Goal: Task Accomplishment & Management: Complete application form

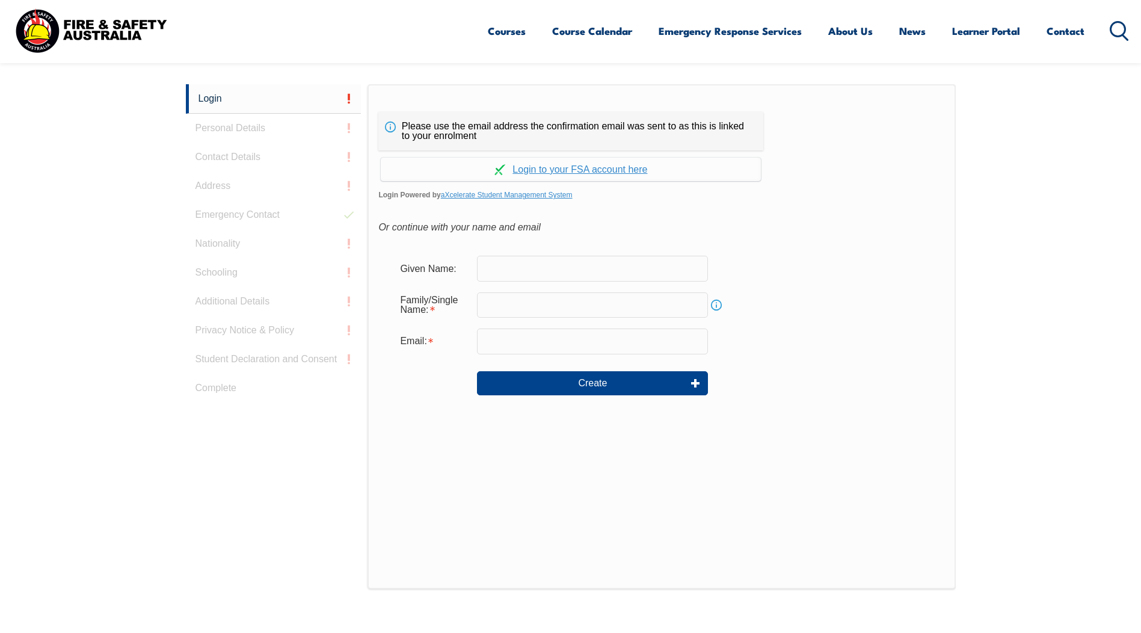
scroll to position [321, 0]
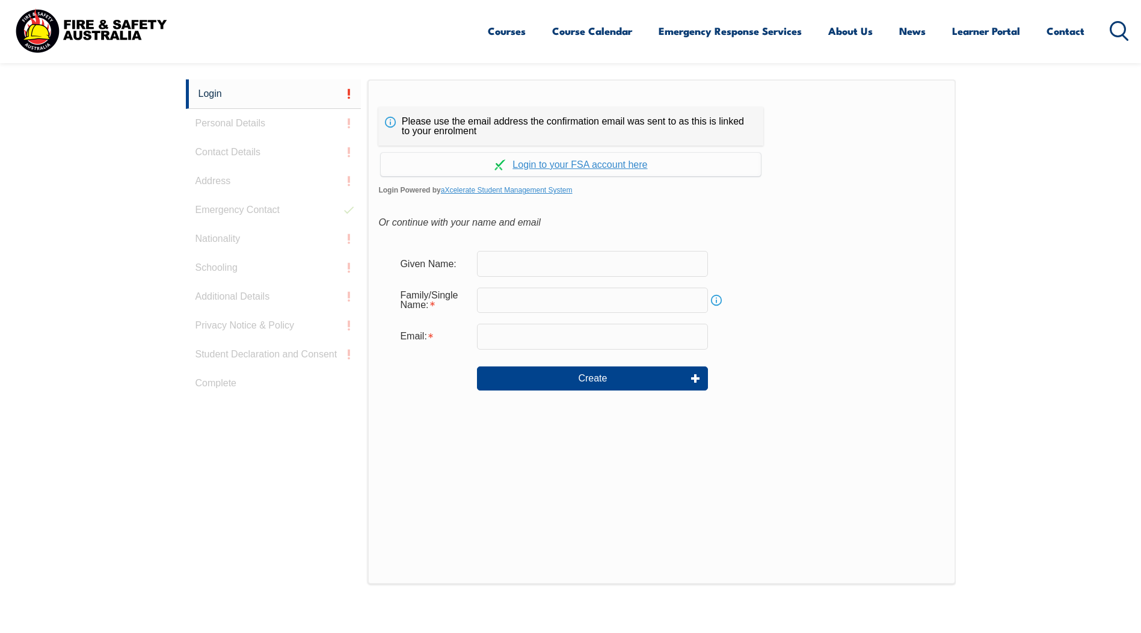
click at [588, 265] on input "text" at bounding box center [592, 263] width 231 height 25
type input "Jack"
type input "[EMAIL_ADDRESS][PERSON_NAME][DOMAIN_NAME]"
click at [570, 299] on input "text" at bounding box center [592, 300] width 231 height 25
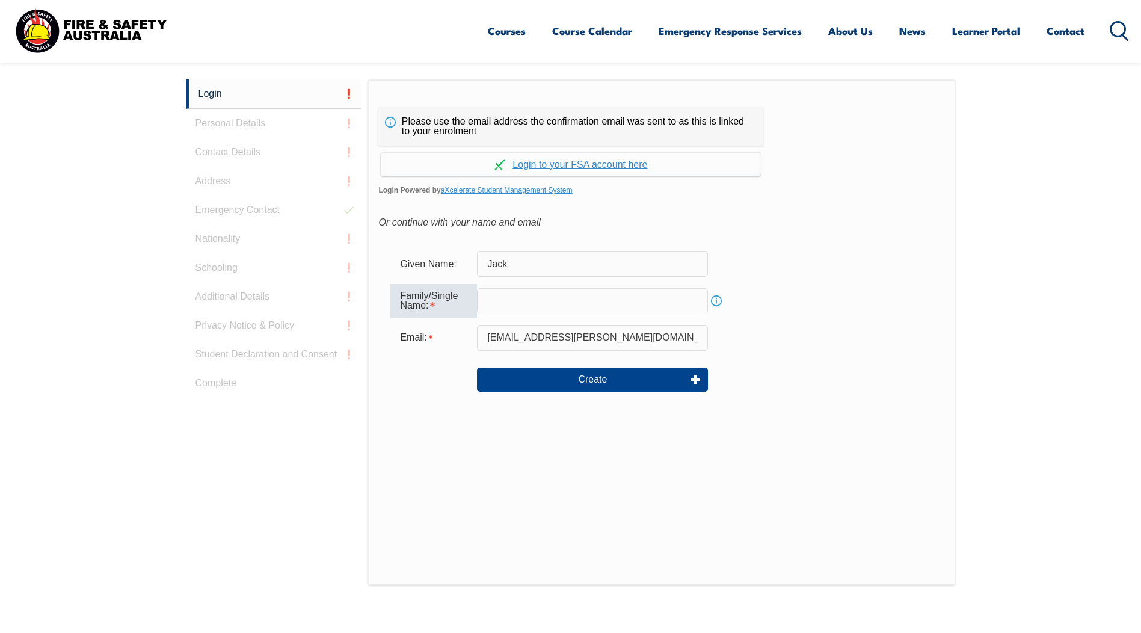
type input "[PERSON_NAME]"
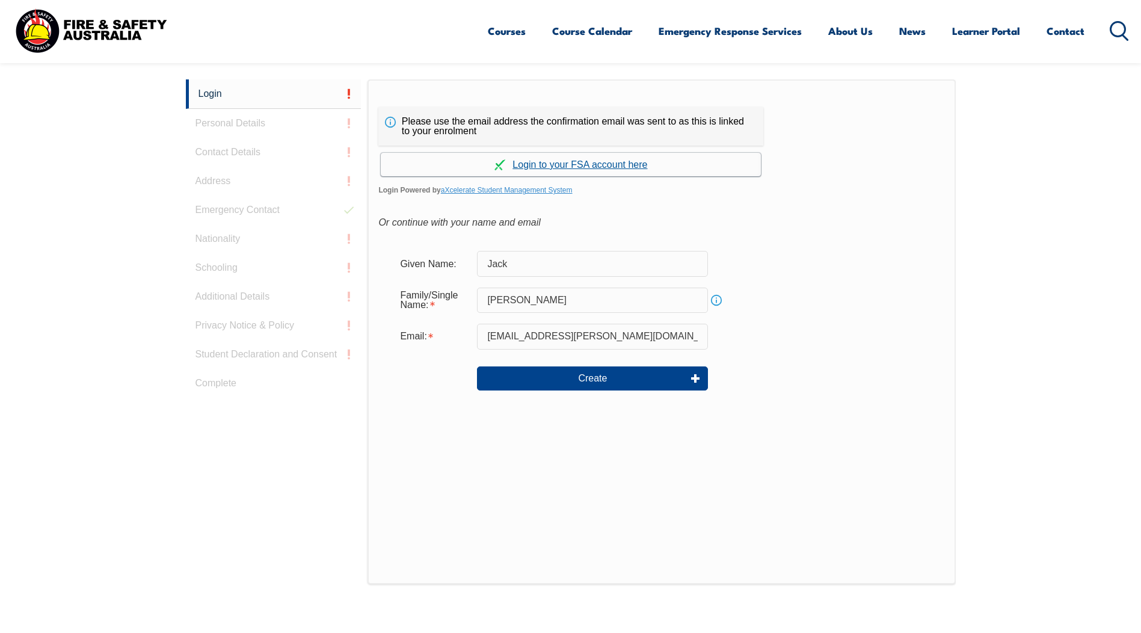
click at [607, 158] on link "Continue with aXcelerate" at bounding box center [571, 164] width 380 height 23
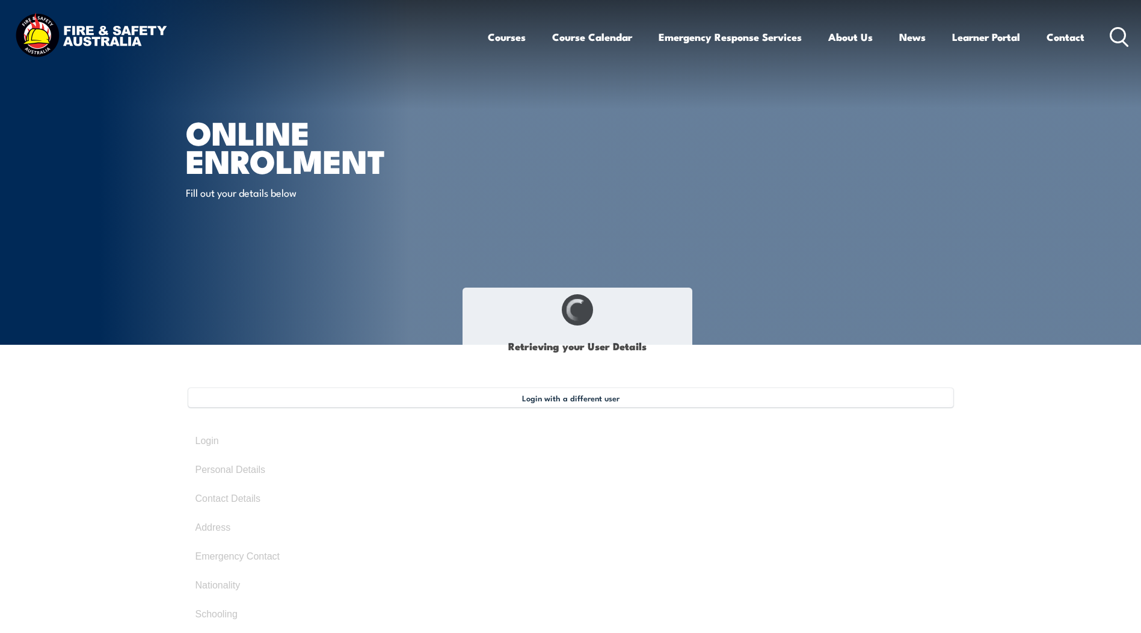
type input "Jack"
type input "[PERSON_NAME]"
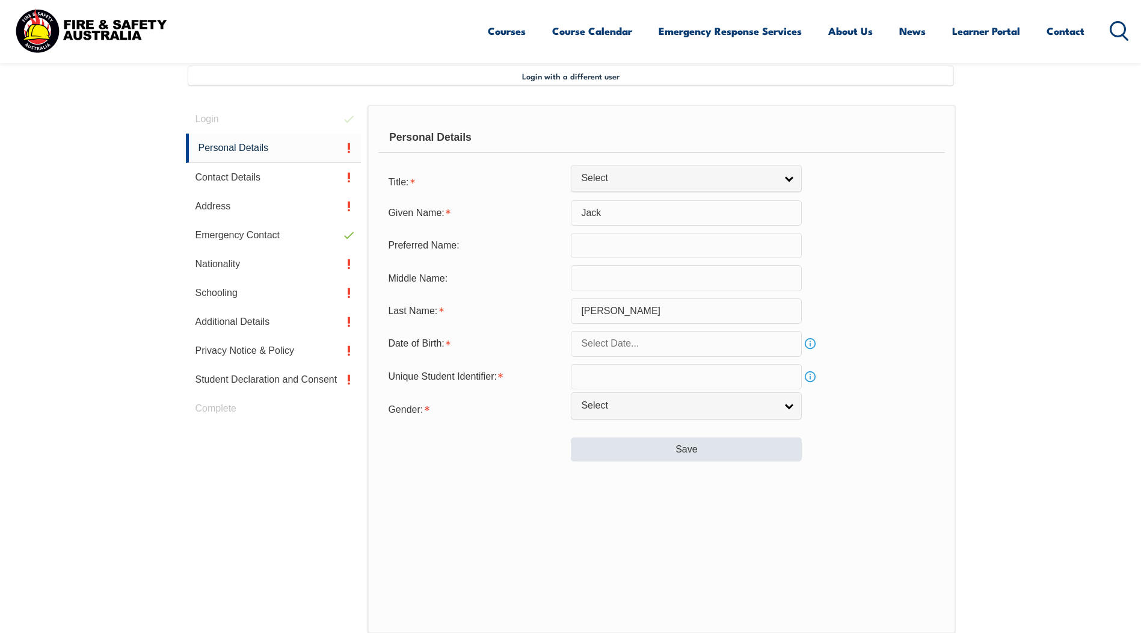
scroll to position [328, 0]
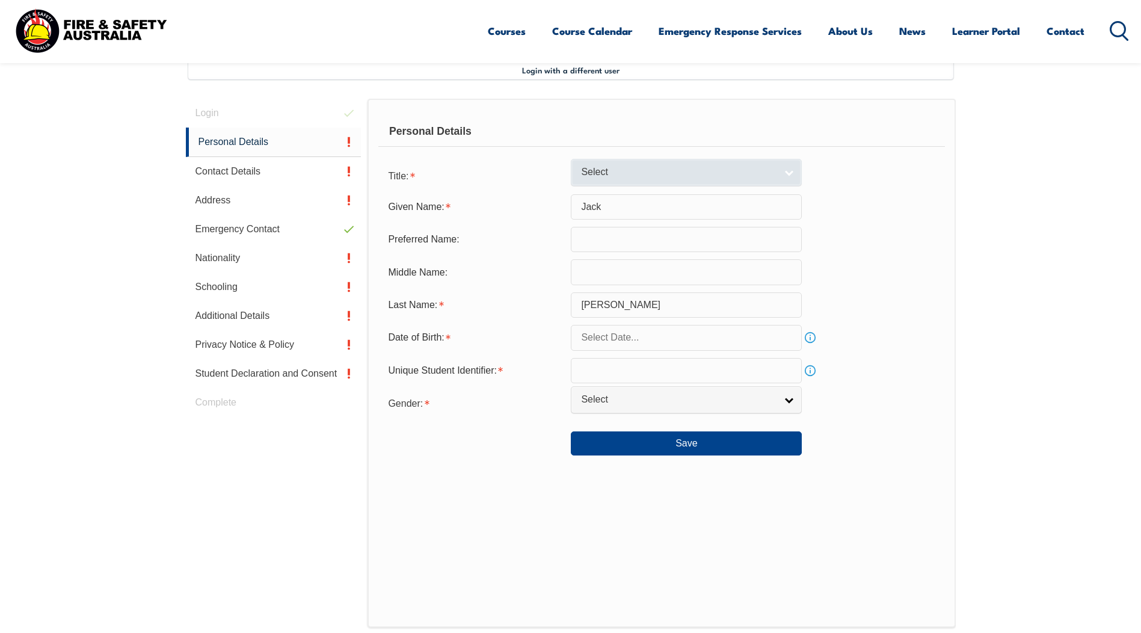
click at [645, 176] on span "Select" at bounding box center [678, 172] width 195 height 13
click at [643, 194] on li "Mr" at bounding box center [686, 192] width 225 height 15
select select "Mr"
click at [623, 337] on input "text" at bounding box center [686, 337] width 231 height 25
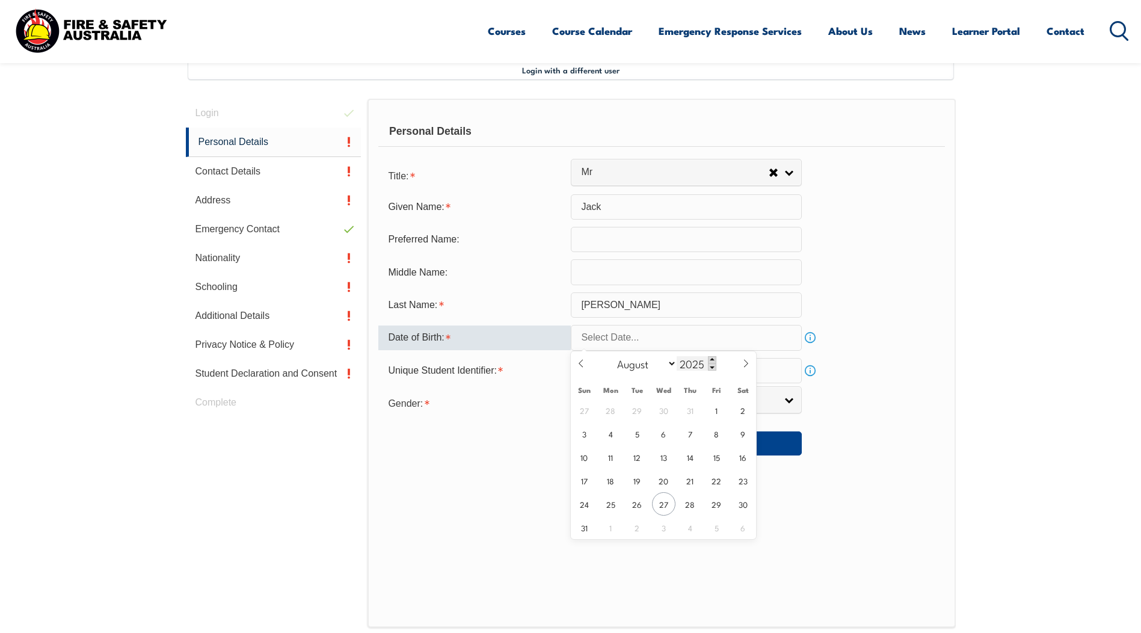
click at [709, 360] on span at bounding box center [712, 359] width 8 height 7
click at [712, 366] on span at bounding box center [712, 366] width 8 height 7
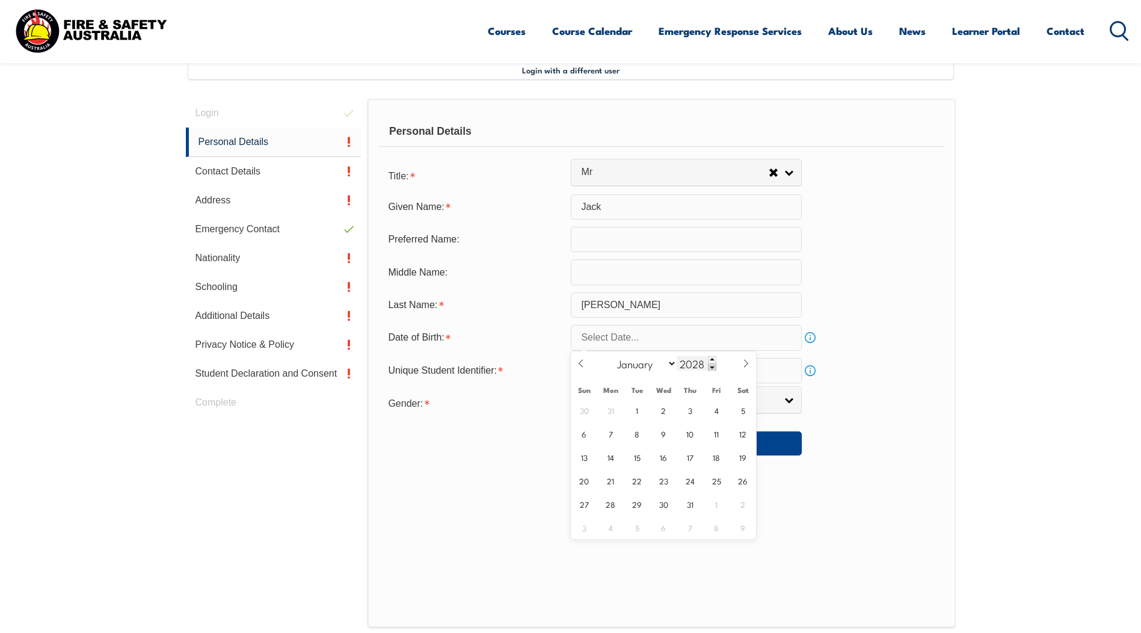
click at [712, 366] on span at bounding box center [712, 366] width 8 height 7
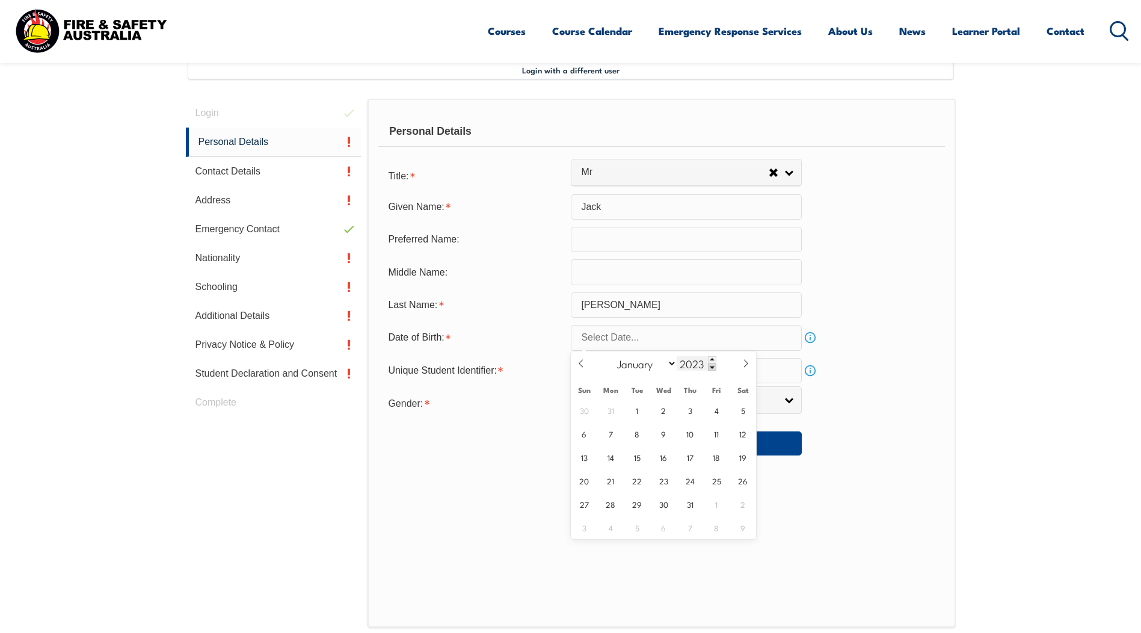
click at [712, 366] on span at bounding box center [712, 366] width 8 height 7
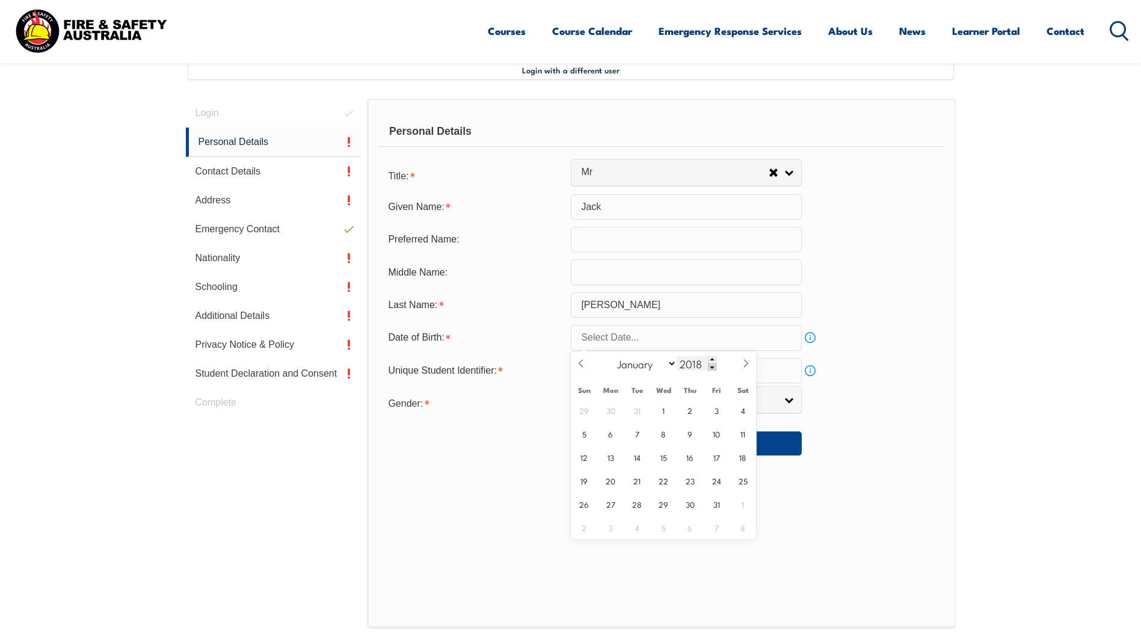
click at [712, 366] on span at bounding box center [712, 366] width 8 height 7
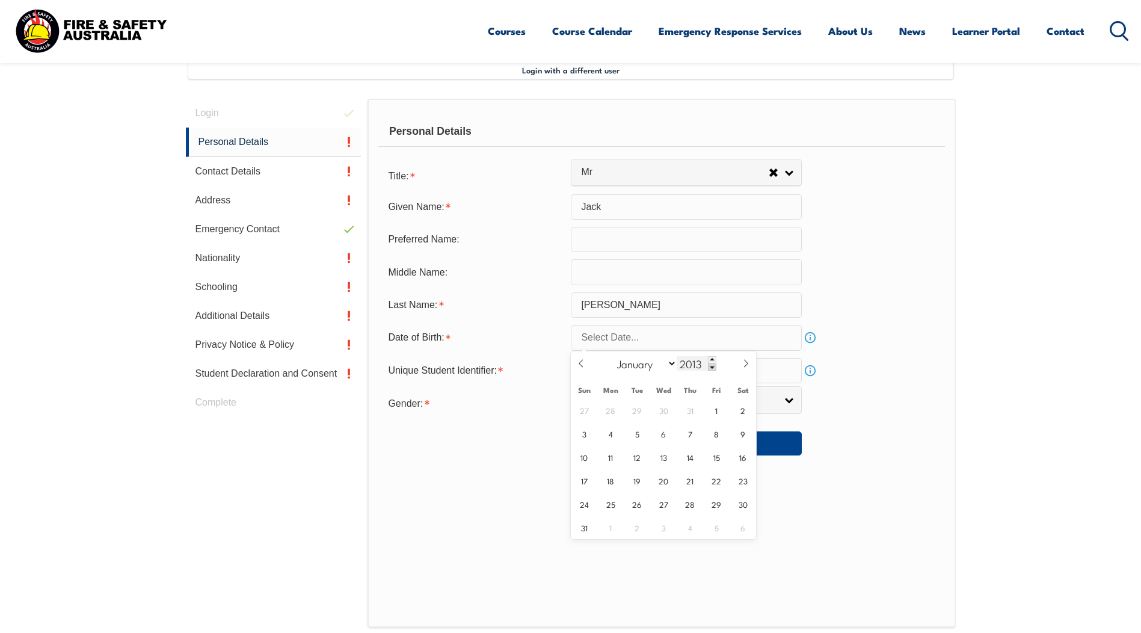
click at [712, 366] on span at bounding box center [712, 366] width 8 height 7
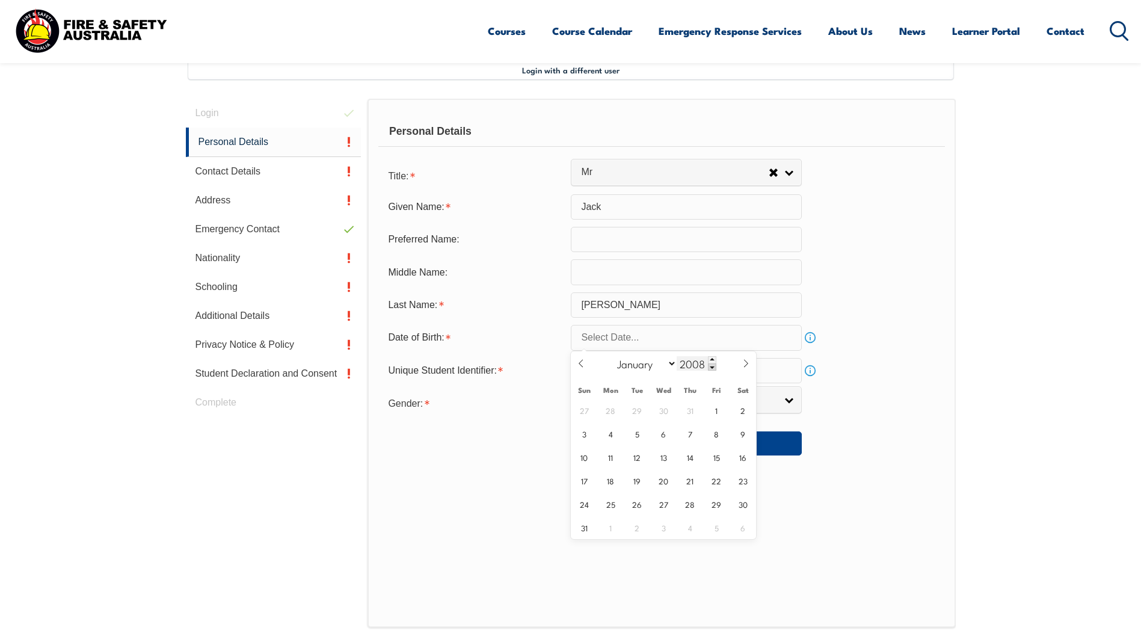
click at [712, 366] on span at bounding box center [712, 366] width 8 height 7
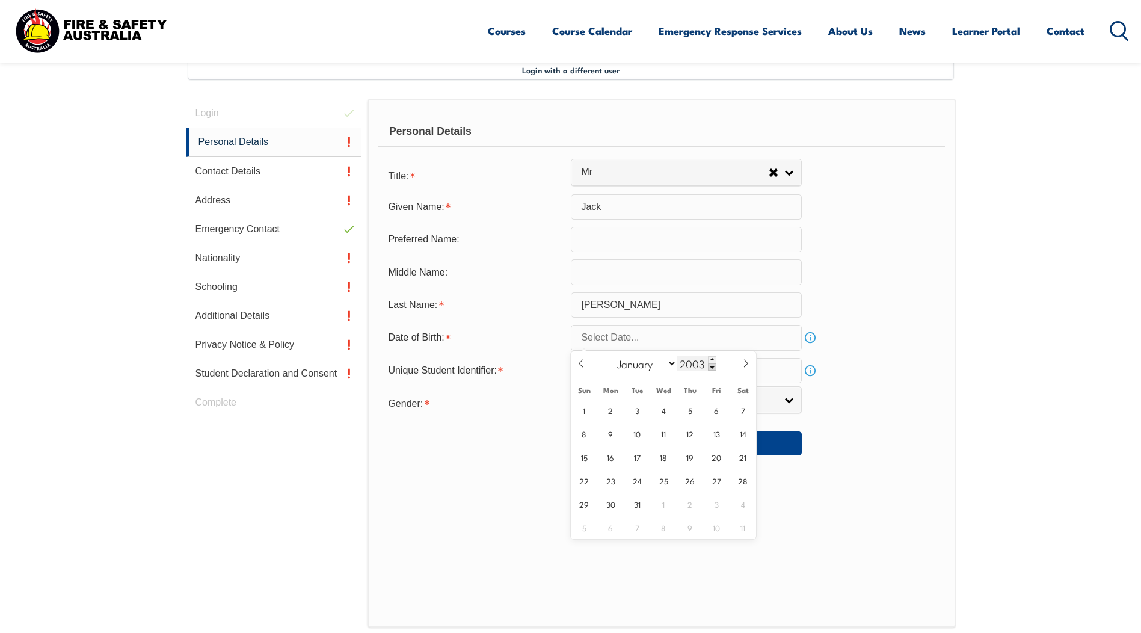
click at [712, 366] on span at bounding box center [712, 366] width 8 height 7
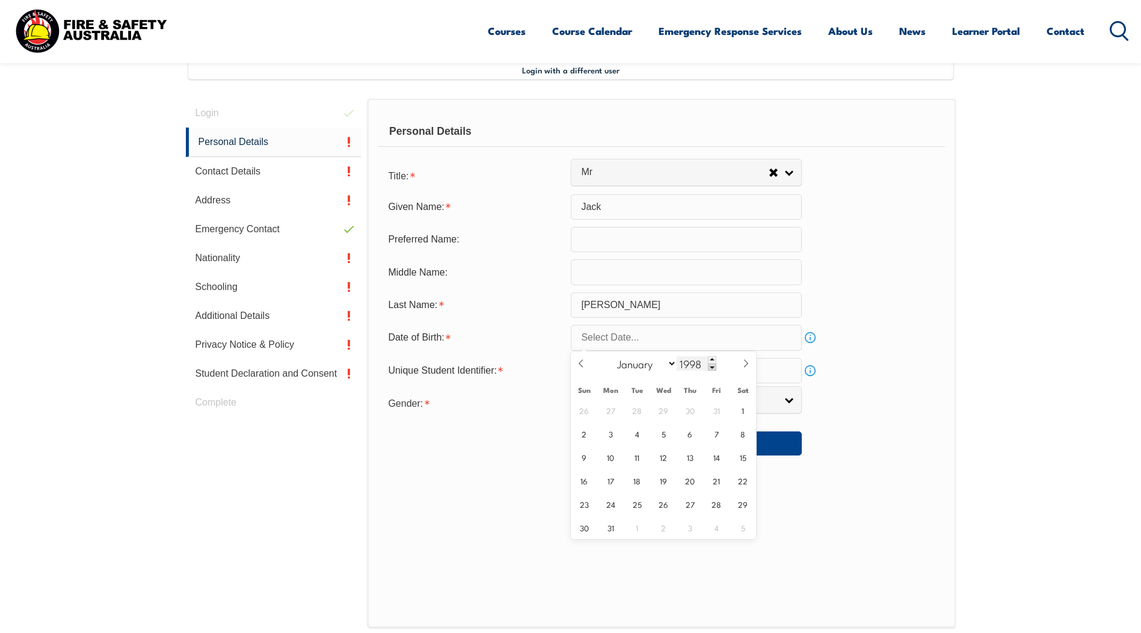
click at [712, 366] on span at bounding box center [712, 366] width 8 height 7
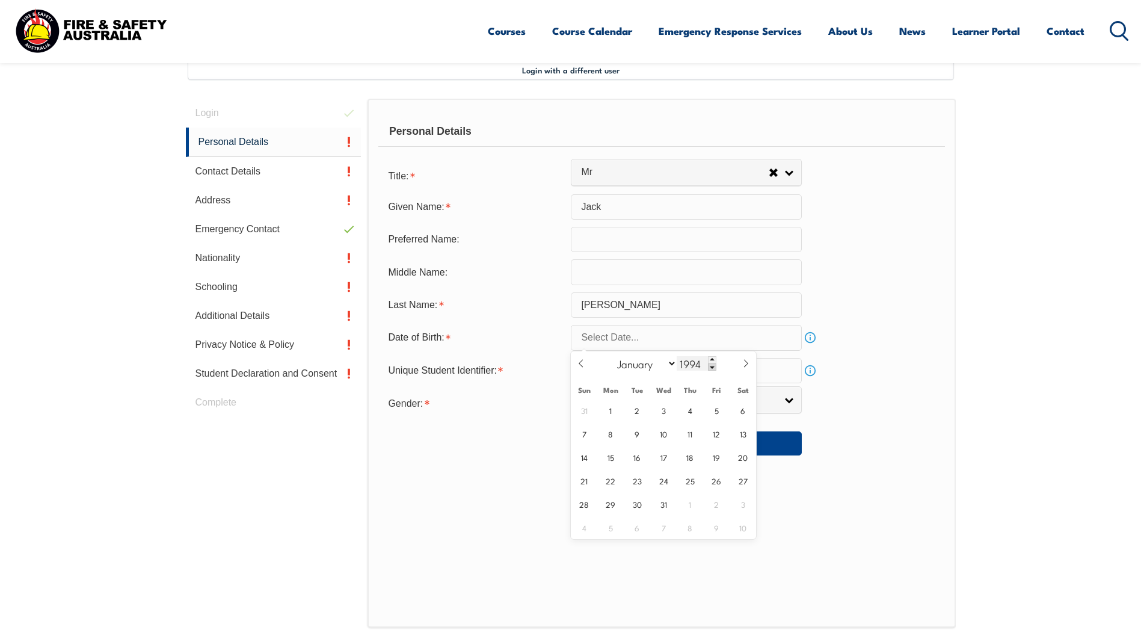
type input "1993"
click at [583, 360] on icon at bounding box center [581, 364] width 4 height 8
select select "4"
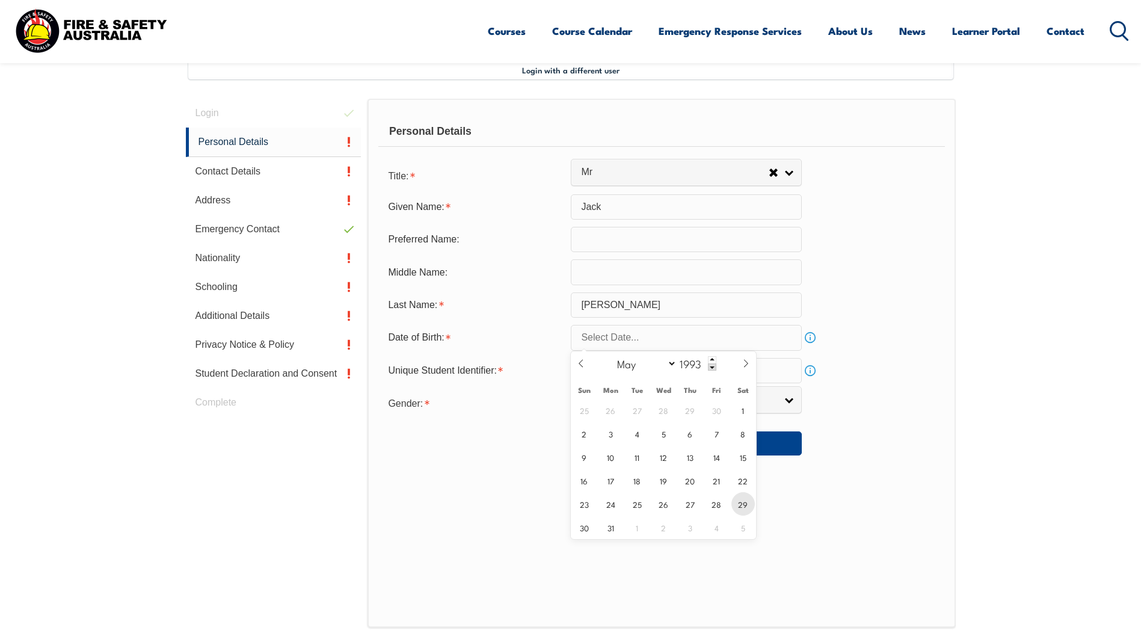
click at [738, 505] on span "29" at bounding box center [743, 503] width 23 height 23
type input "May 29, 1993"
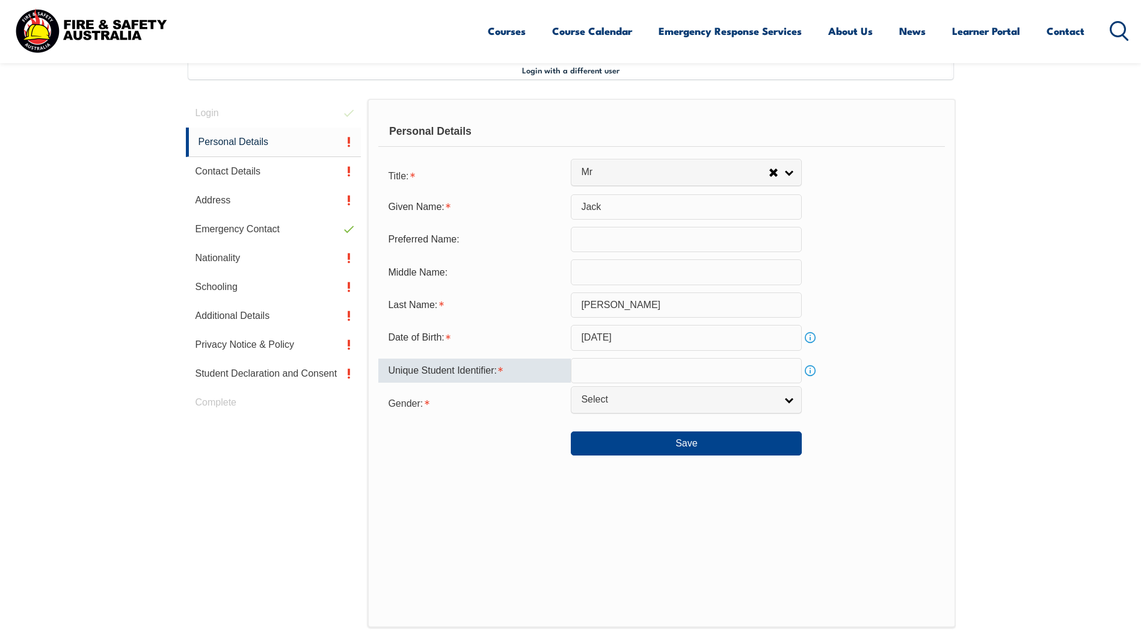
click at [646, 370] on input "text" at bounding box center [686, 370] width 231 height 25
type input "FVFD99E3YV"
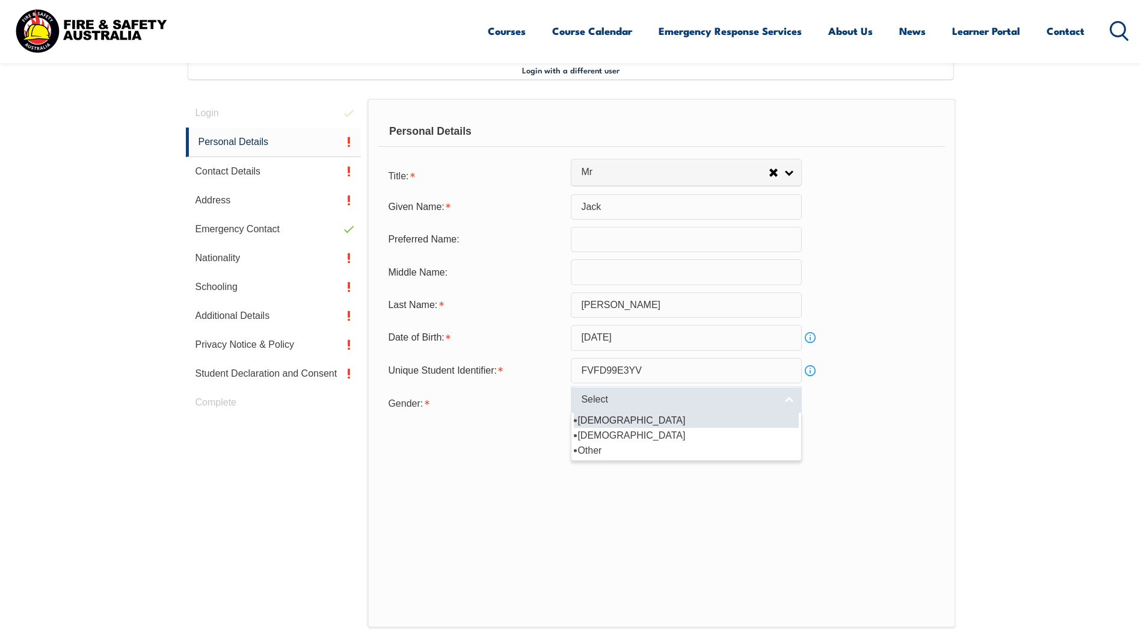
click at [692, 396] on span "Select" at bounding box center [678, 399] width 195 height 13
click at [681, 423] on li "[DEMOGRAPHIC_DATA]" at bounding box center [686, 420] width 225 height 15
select select "M"
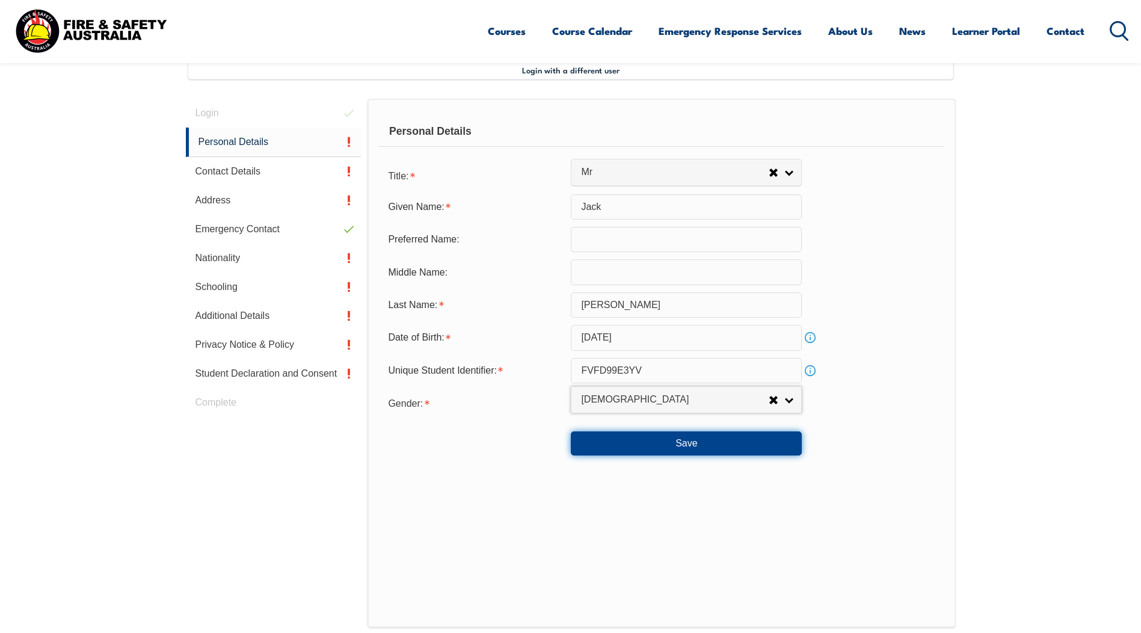
click at [681, 442] on button "Save" at bounding box center [686, 443] width 231 height 24
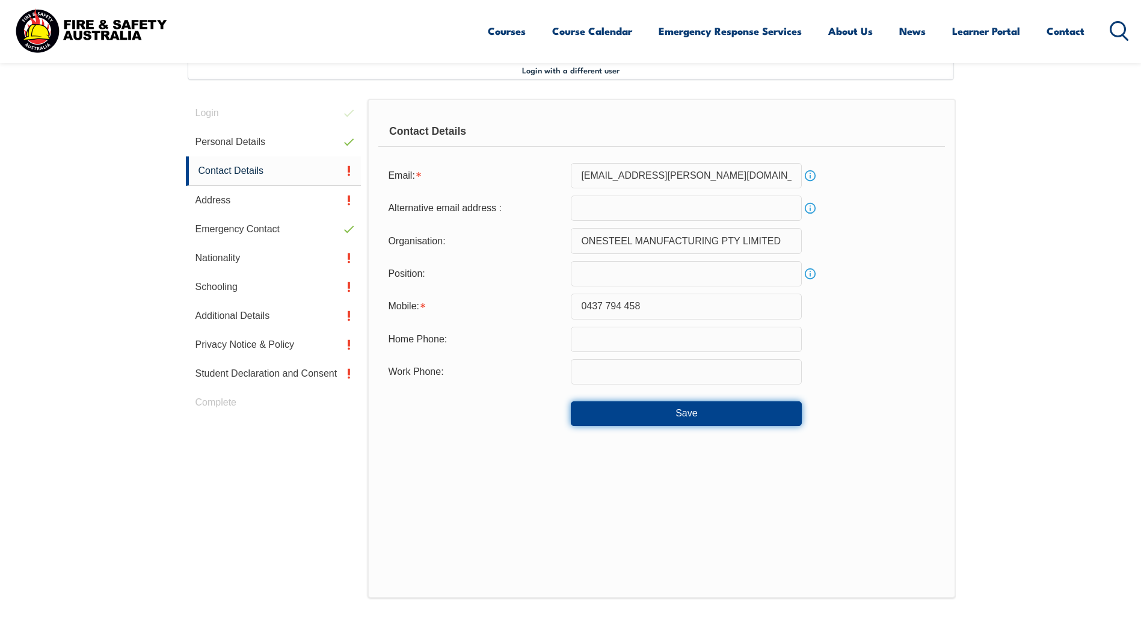
click at [697, 410] on button "Save" at bounding box center [686, 413] width 231 height 24
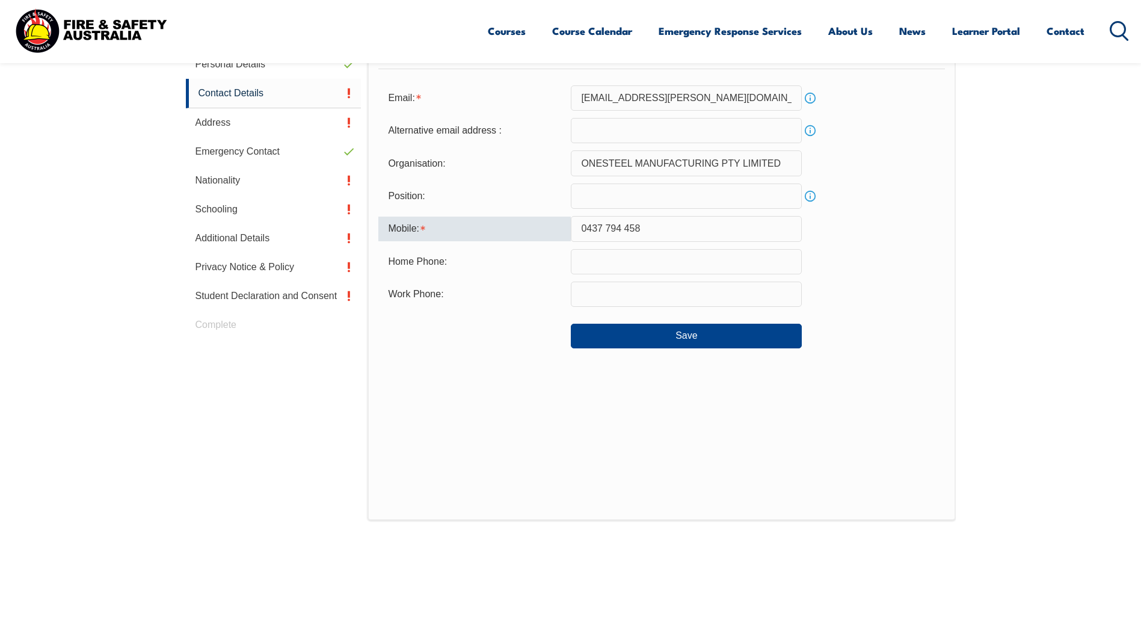
scroll to position [381, 0]
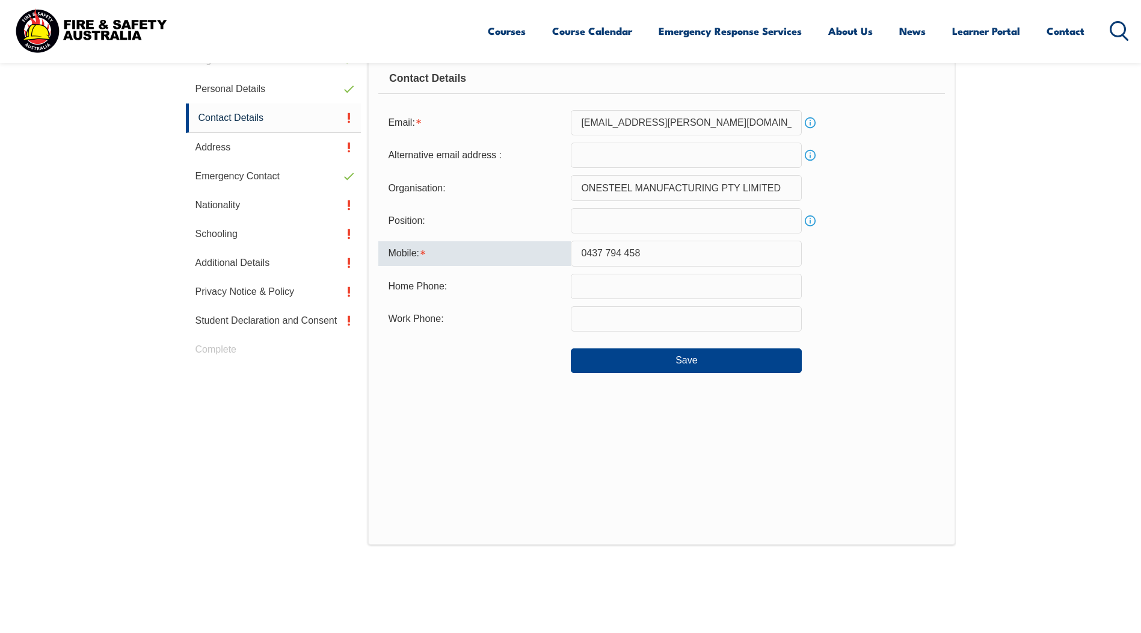
click at [624, 253] on input "0437 794 458" at bounding box center [686, 253] width 231 height 25
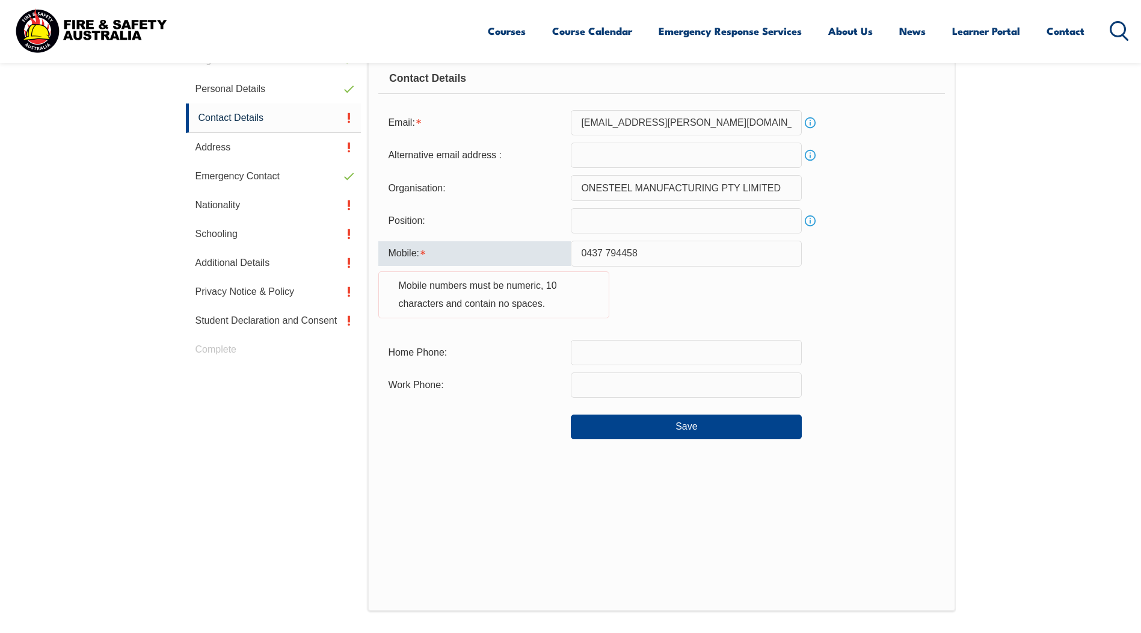
click at [605, 252] on input "0437 794458" at bounding box center [686, 253] width 231 height 25
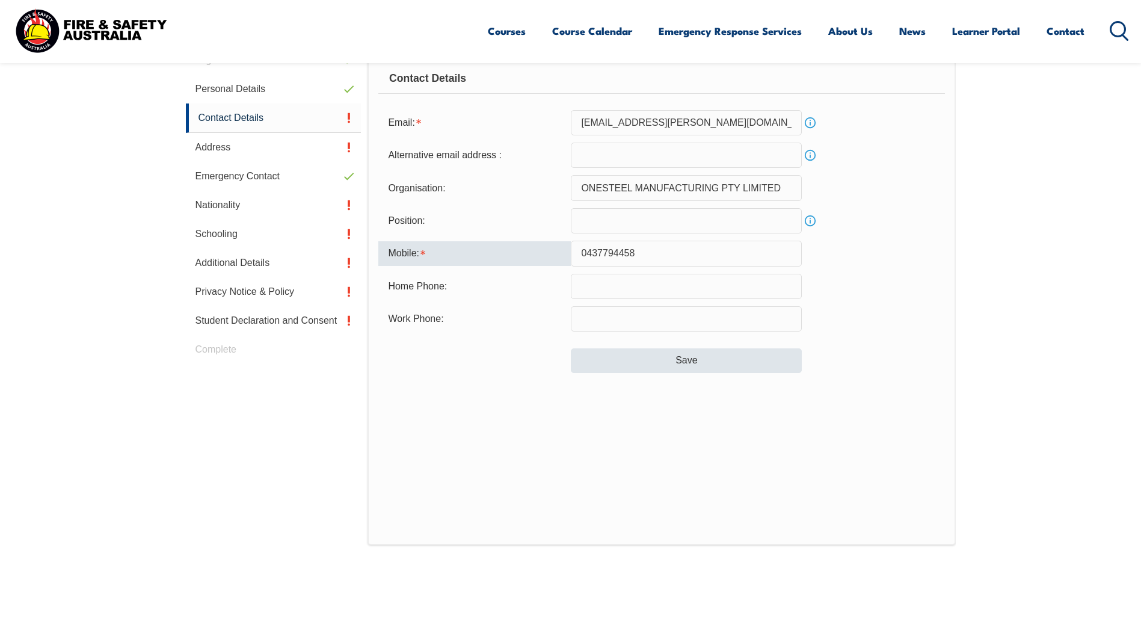
type input "0437794458"
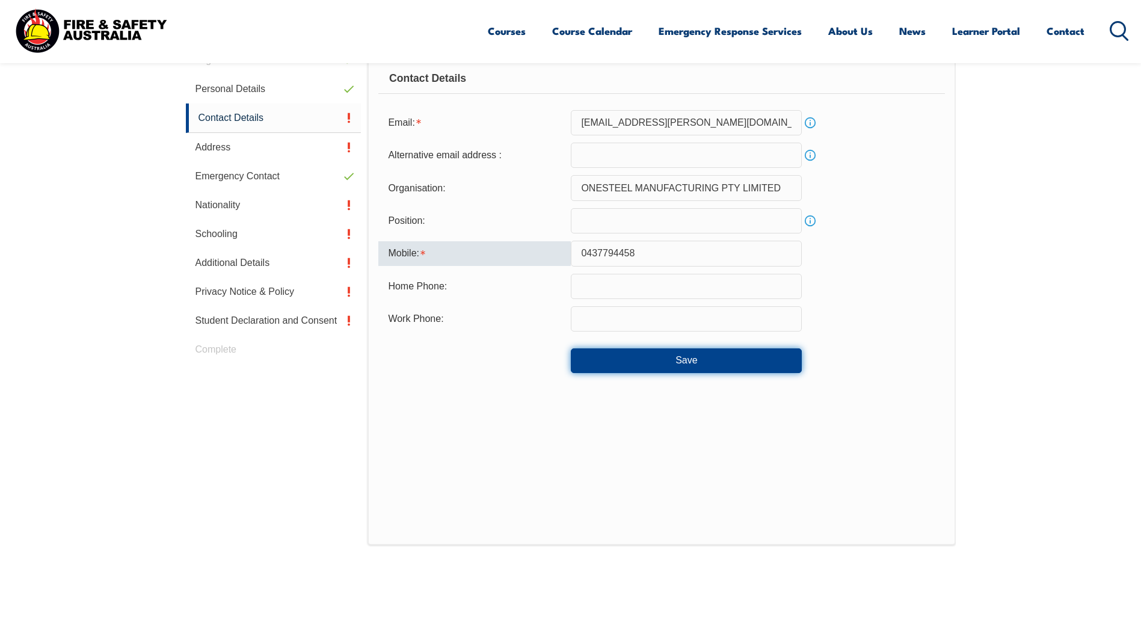
click at [682, 367] on button "Save" at bounding box center [686, 360] width 231 height 24
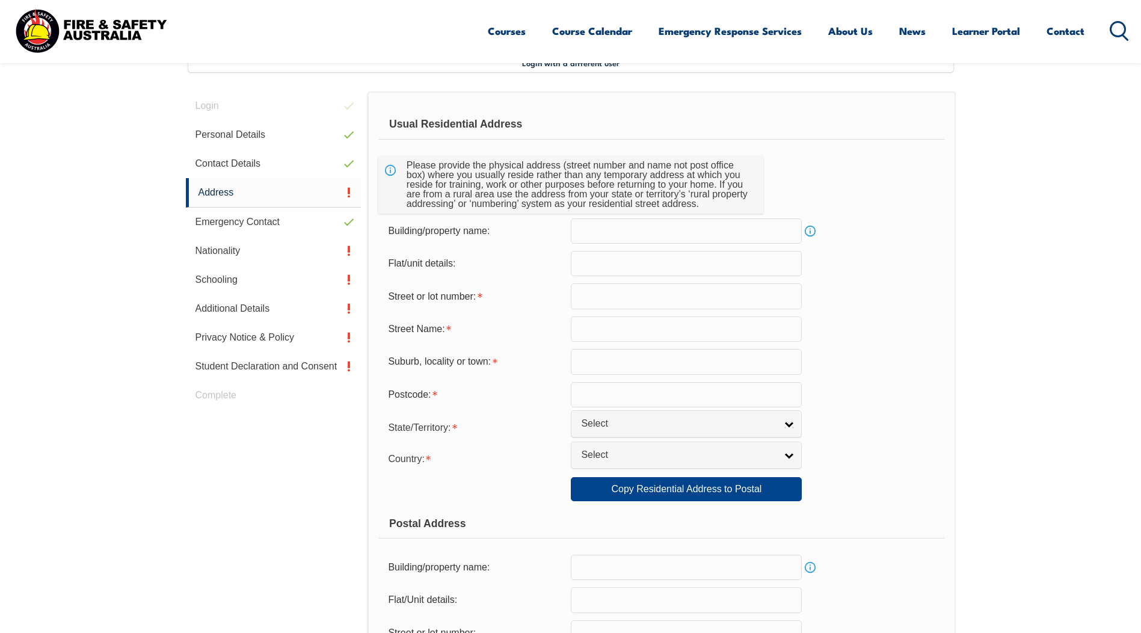
scroll to position [328, 0]
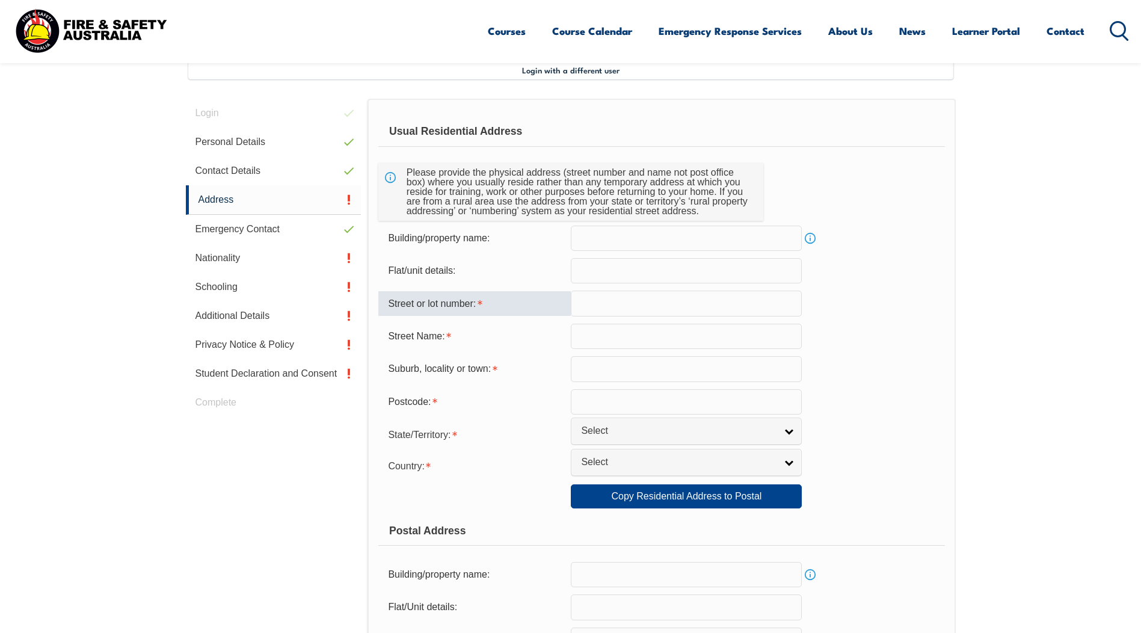
click at [653, 301] on input "text" at bounding box center [686, 303] width 231 height 25
type input "16 Barter Stree"
type input "Adelaide"
select select "1101"
drag, startPoint x: 655, startPoint y: 301, endPoint x: 596, endPoint y: 315, distance: 60.0
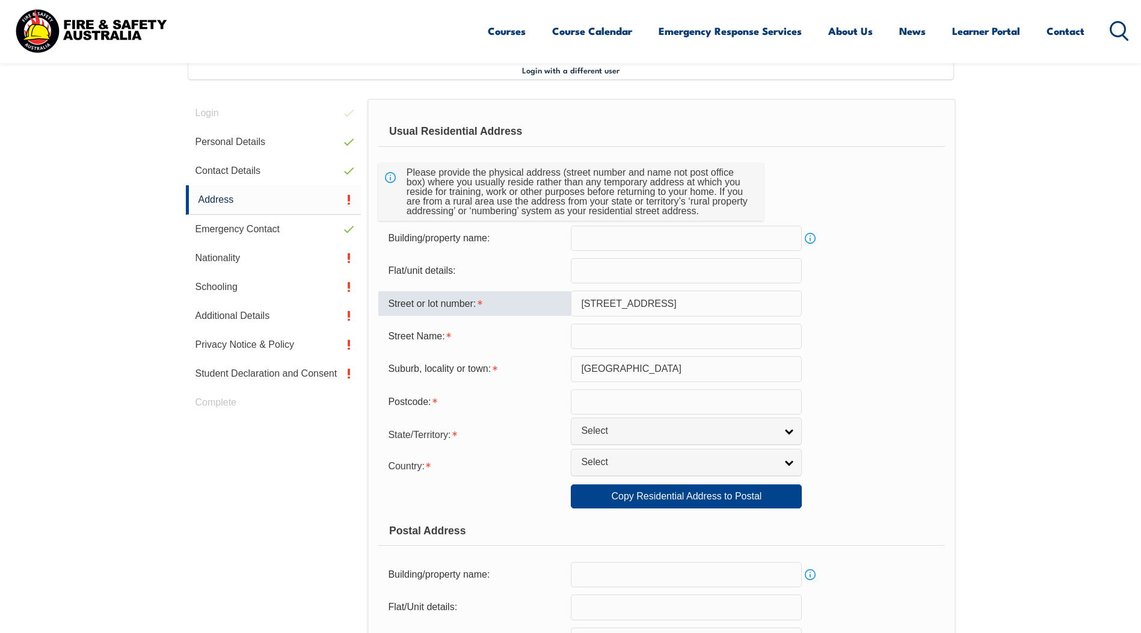
click at [596, 315] on input "16 Barter Stree" at bounding box center [686, 303] width 231 height 25
type input "16"
click at [584, 329] on input "text" at bounding box center [686, 336] width 231 height 25
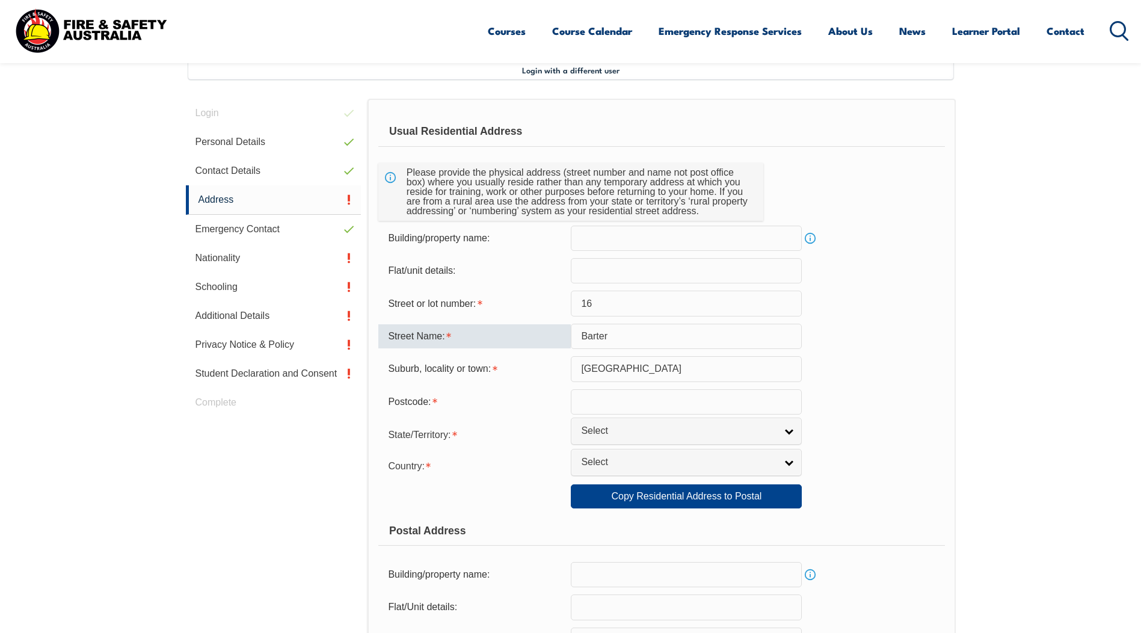
click at [620, 338] on input "Barter" at bounding box center [686, 336] width 231 height 25
type input "Barter street"
drag, startPoint x: 632, startPoint y: 374, endPoint x: 567, endPoint y: 372, distance: 65.0
click at [567, 372] on div "Suburb, locality or town: Adelaide" at bounding box center [661, 368] width 566 height 25
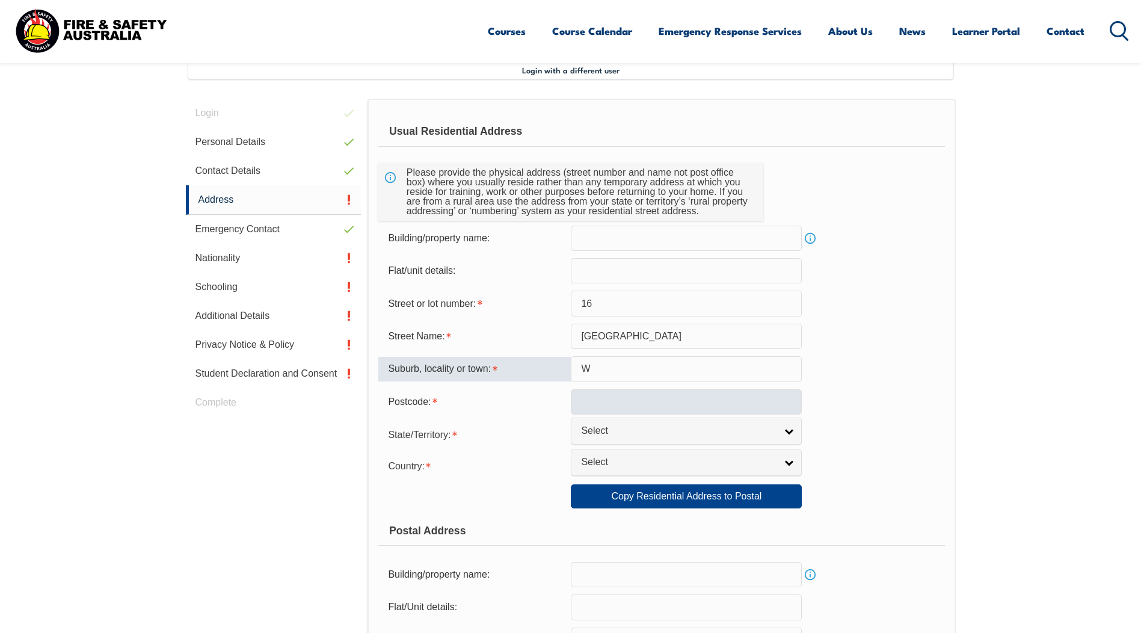
type input "WHYALLA PLAYFORD"
type input "5600"
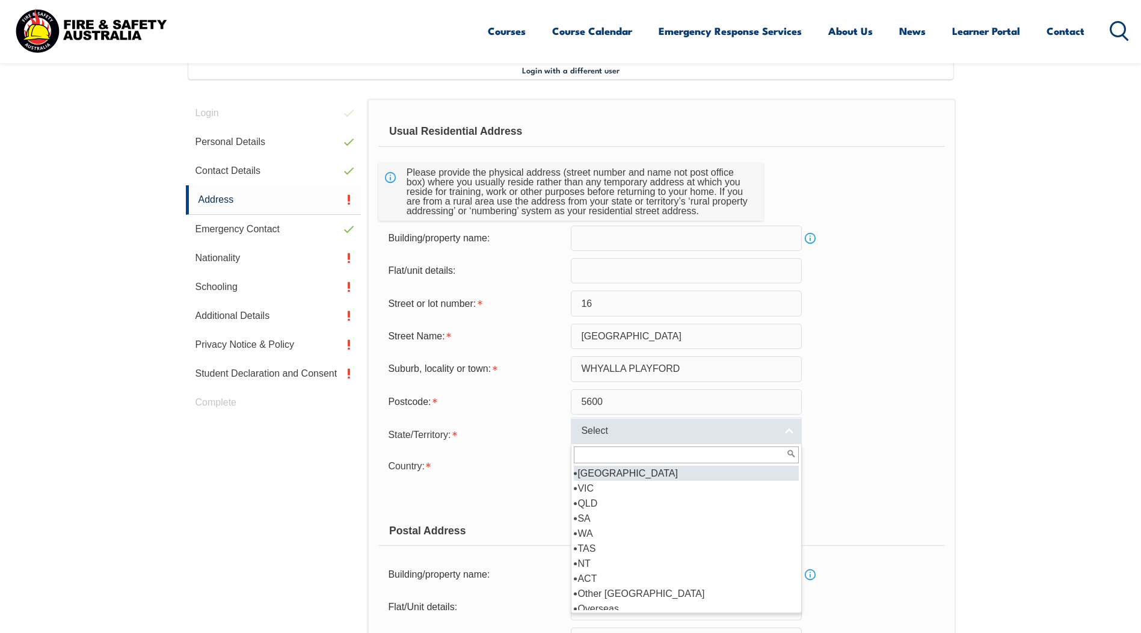
click at [654, 427] on span "Select" at bounding box center [678, 431] width 195 height 13
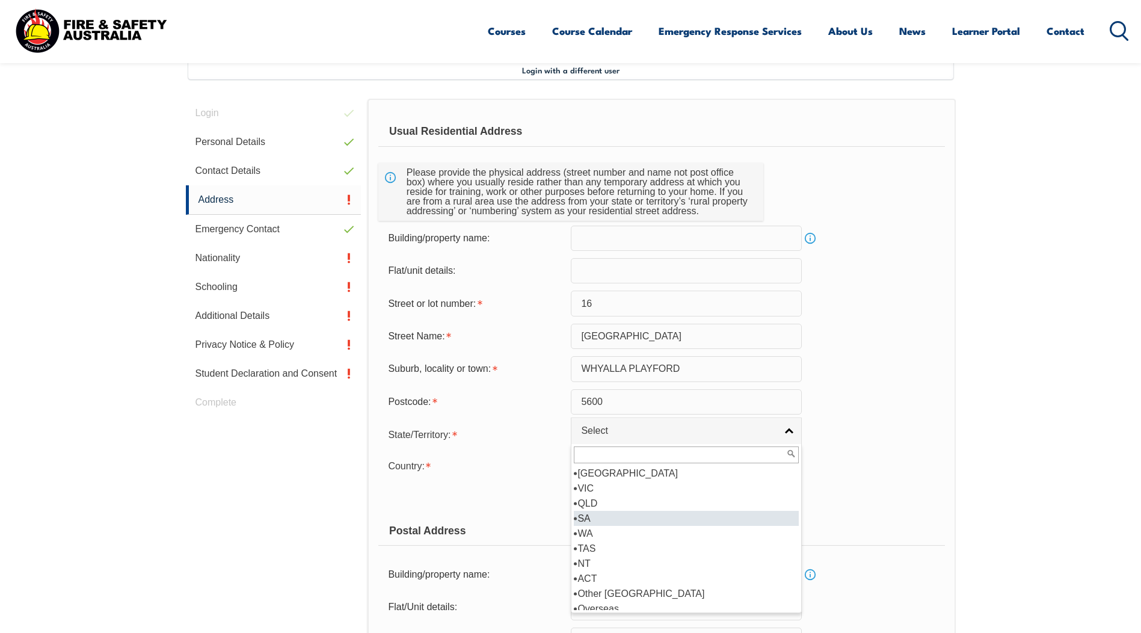
click at [611, 515] on li "SA" at bounding box center [686, 518] width 225 height 15
select select "SA"
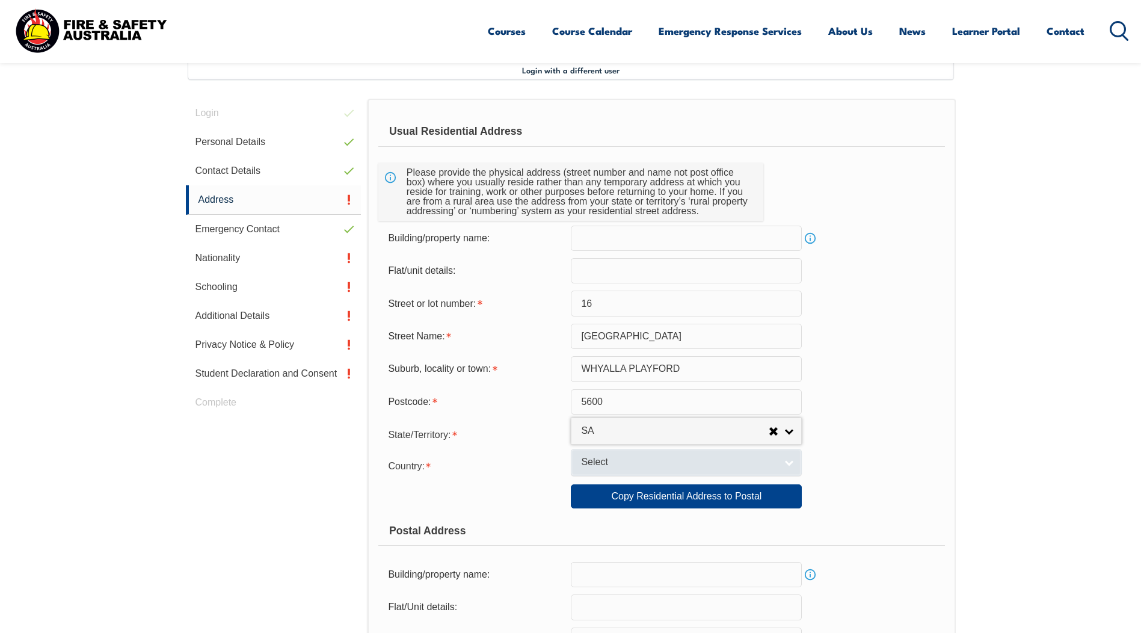
click at [635, 458] on span "Select" at bounding box center [678, 462] width 195 height 13
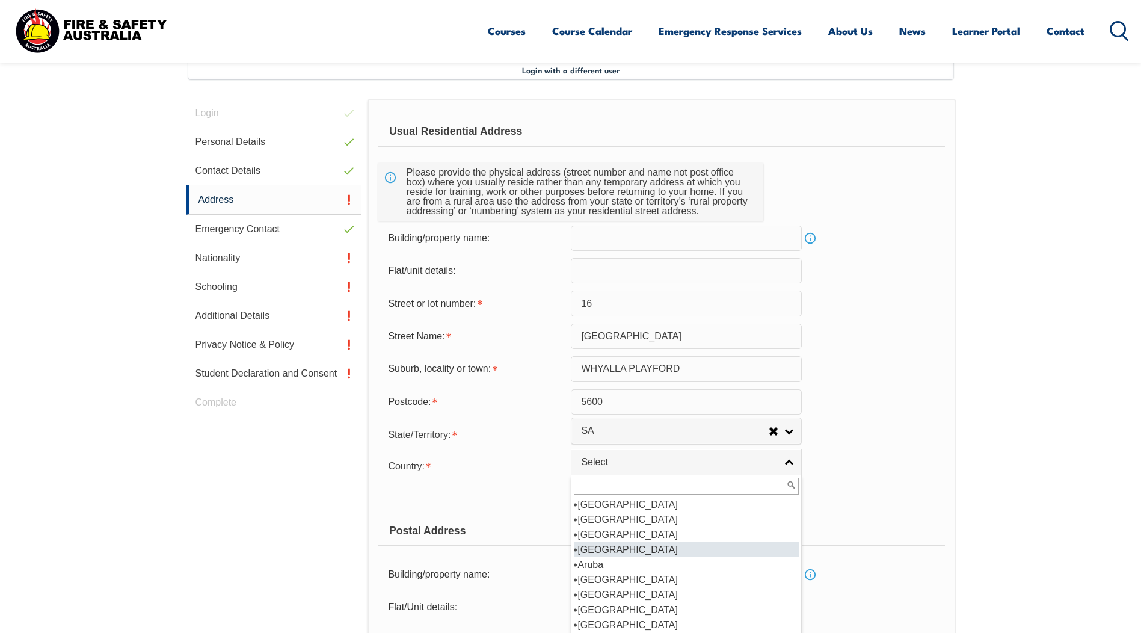
scroll to position [180, 0]
click at [647, 519] on li "[GEOGRAPHIC_DATA]" at bounding box center [686, 519] width 225 height 15
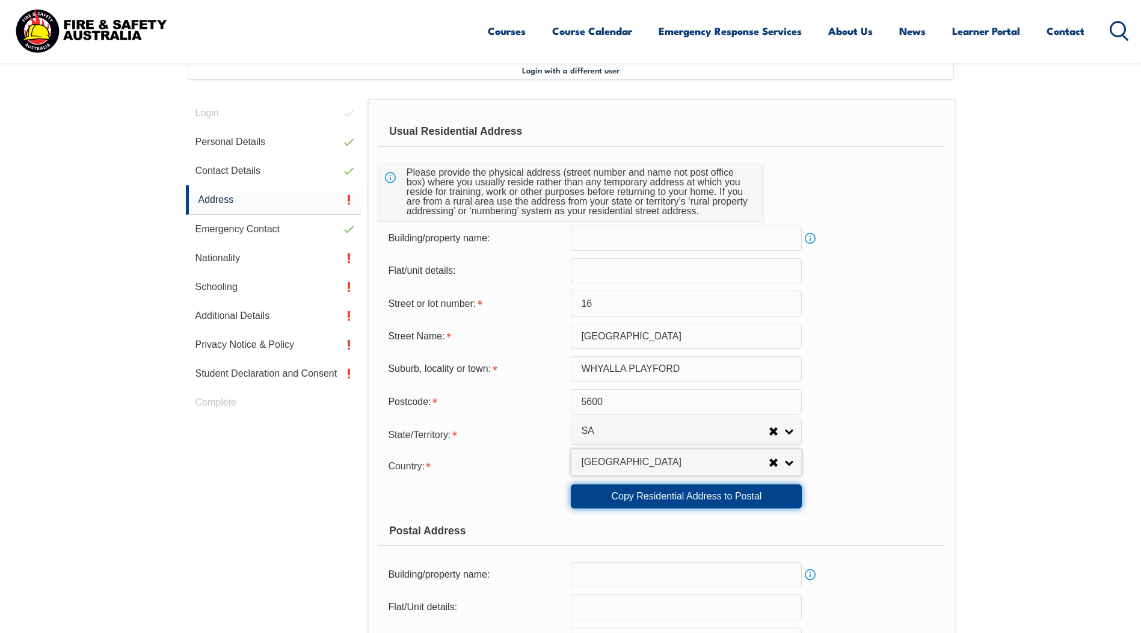
click at [692, 499] on link "Copy Residential Address to Postal" at bounding box center [686, 496] width 231 height 24
type input "16"
type input "Barter street"
type input "WHYALLA PLAYFORD"
select select "SA"
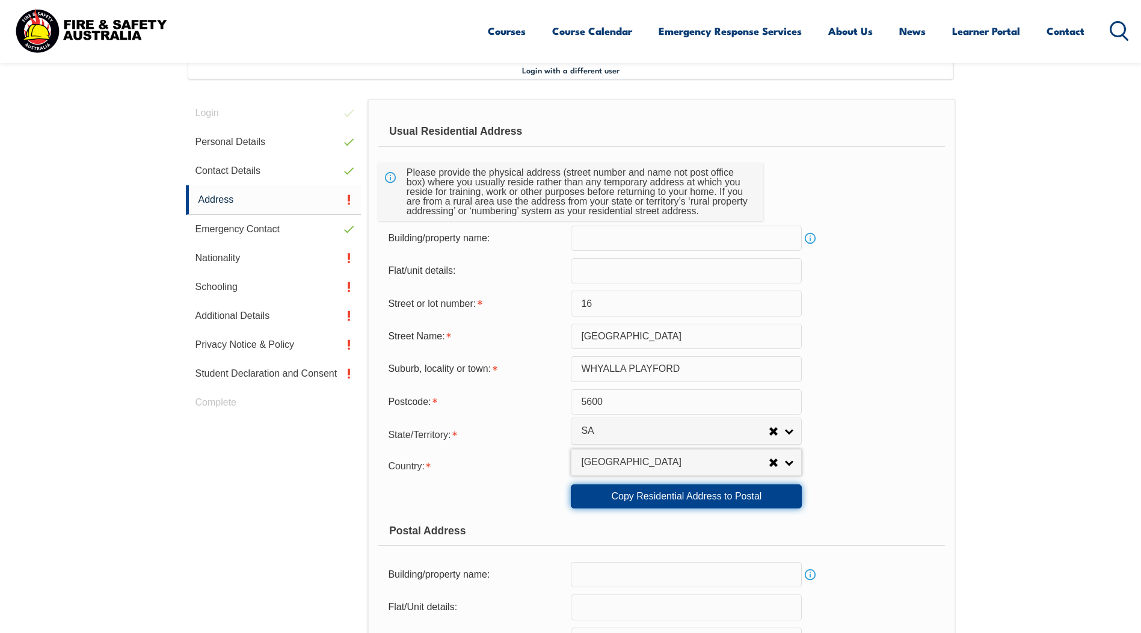
type input "5600"
select select "1101"
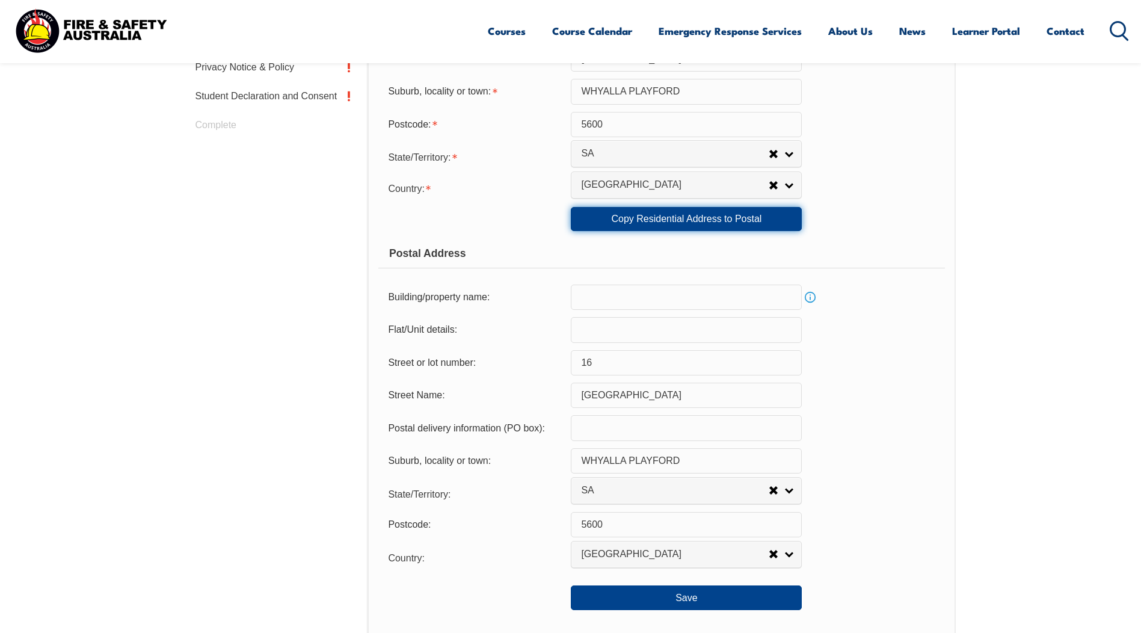
scroll to position [629, 0]
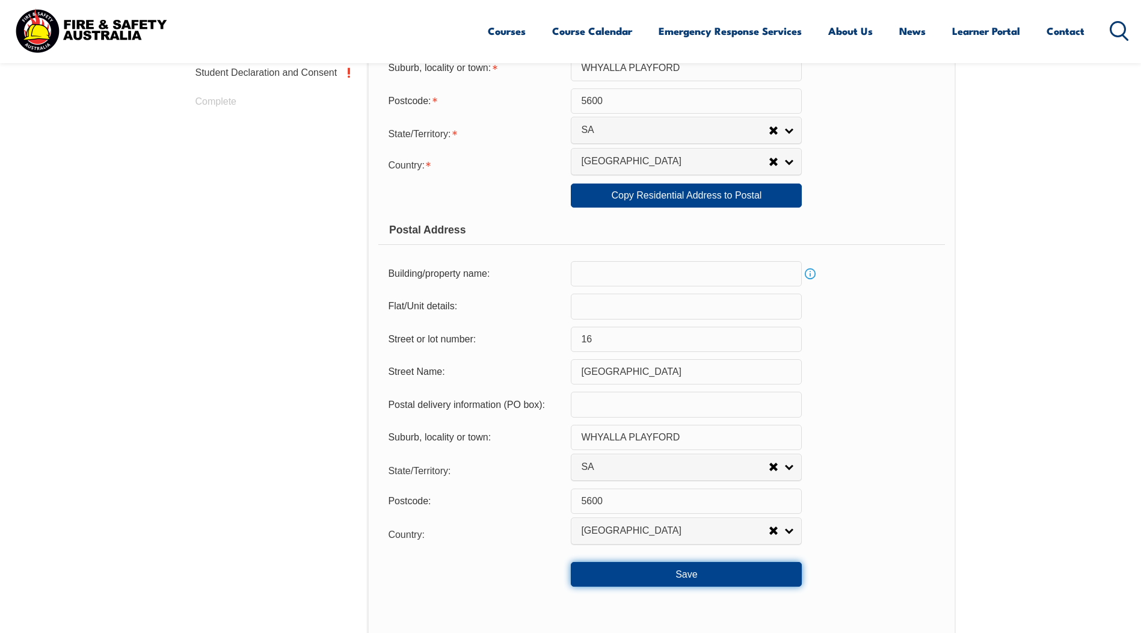
click at [744, 567] on button "Save" at bounding box center [686, 574] width 231 height 24
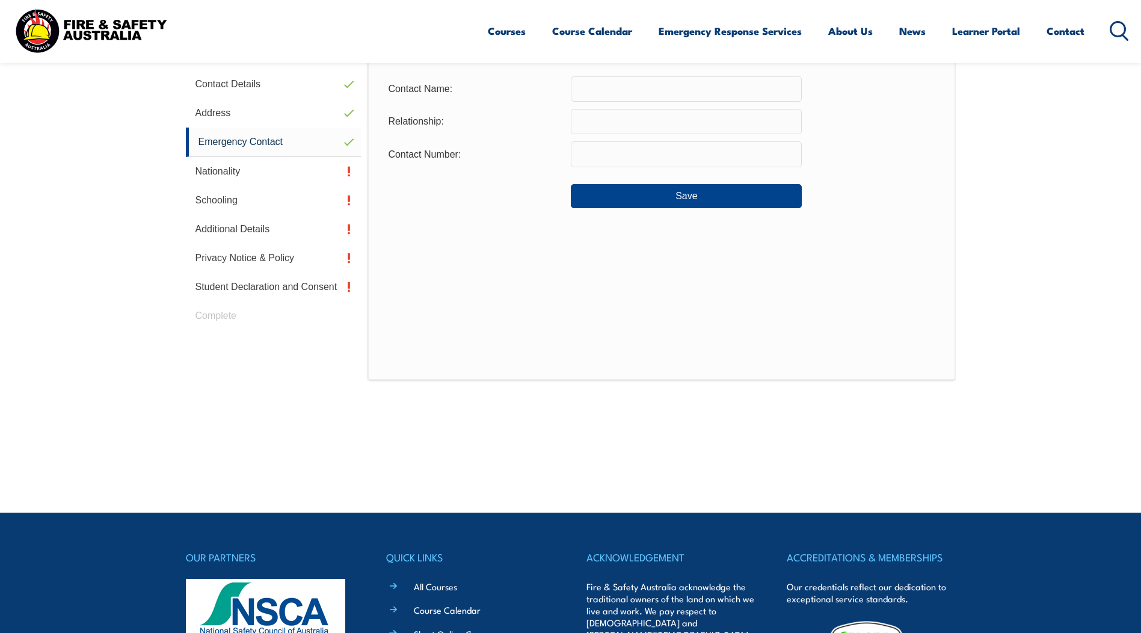
scroll to position [328, 0]
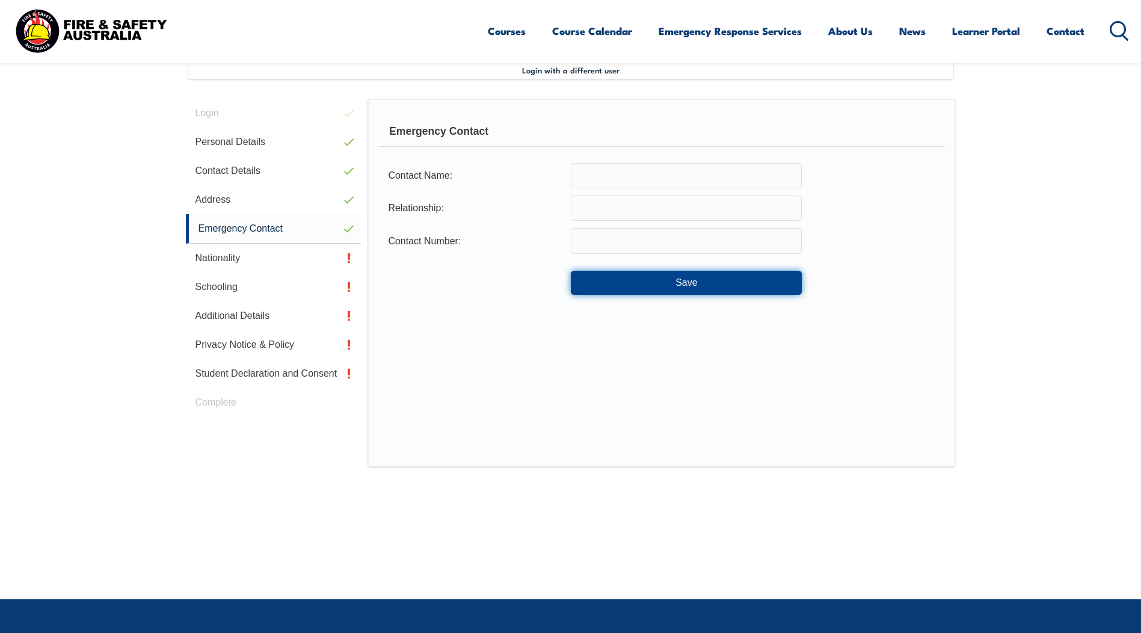
click at [764, 284] on button "Save" at bounding box center [686, 283] width 231 height 24
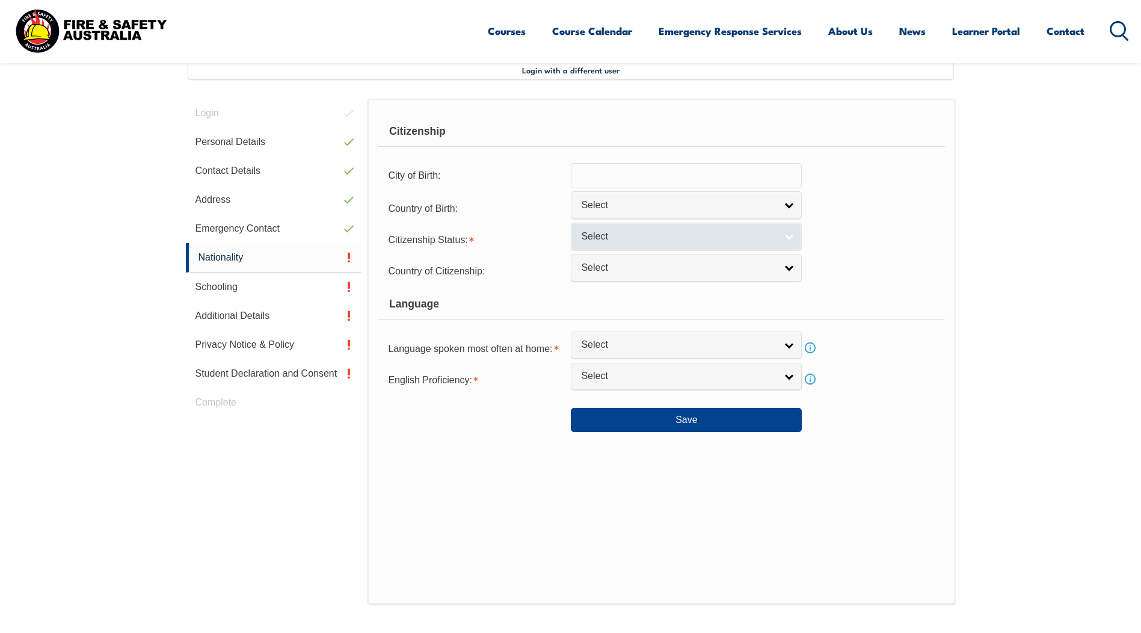
click at [757, 236] on span "Select" at bounding box center [678, 236] width 195 height 13
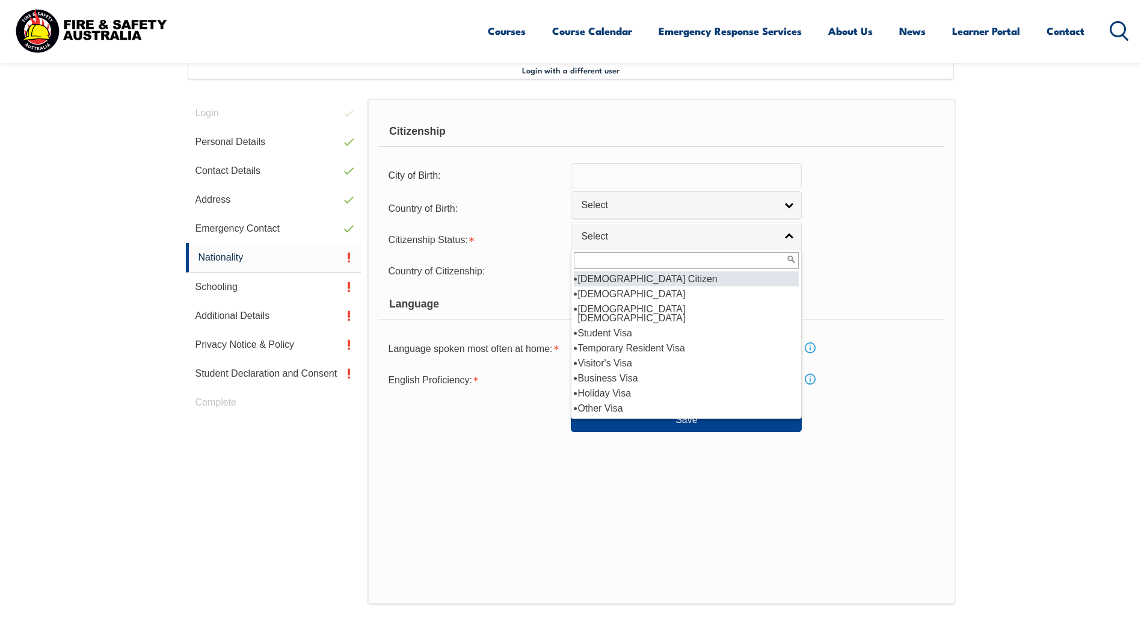
click at [719, 276] on li "[DEMOGRAPHIC_DATA] Citizen" at bounding box center [686, 278] width 225 height 15
select select "1"
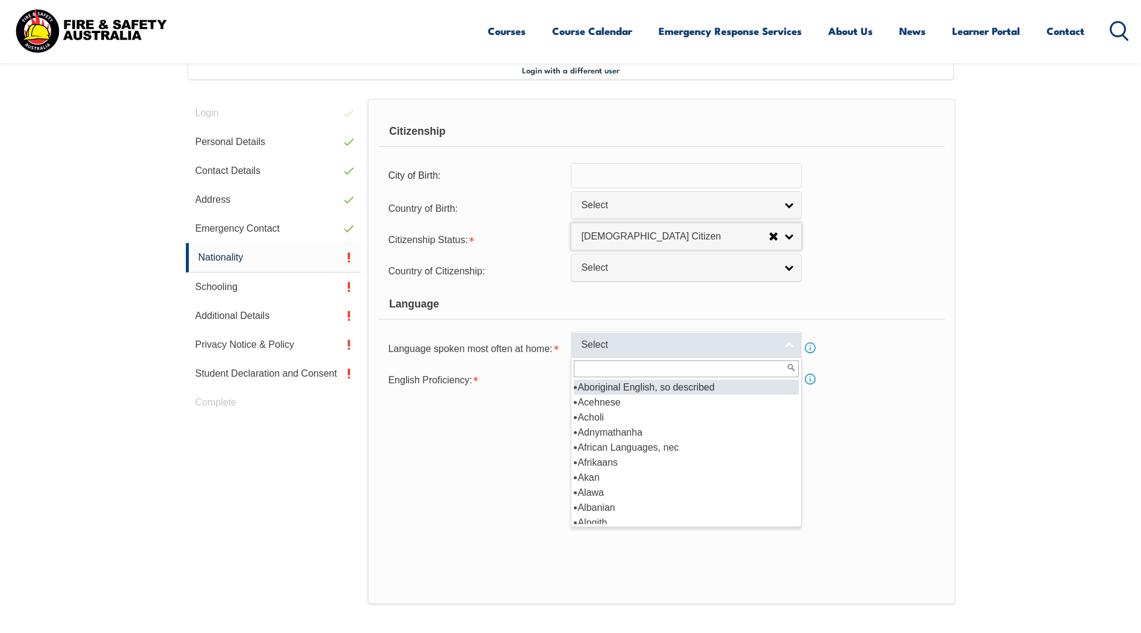
click at [692, 349] on span "Select" at bounding box center [678, 345] width 195 height 13
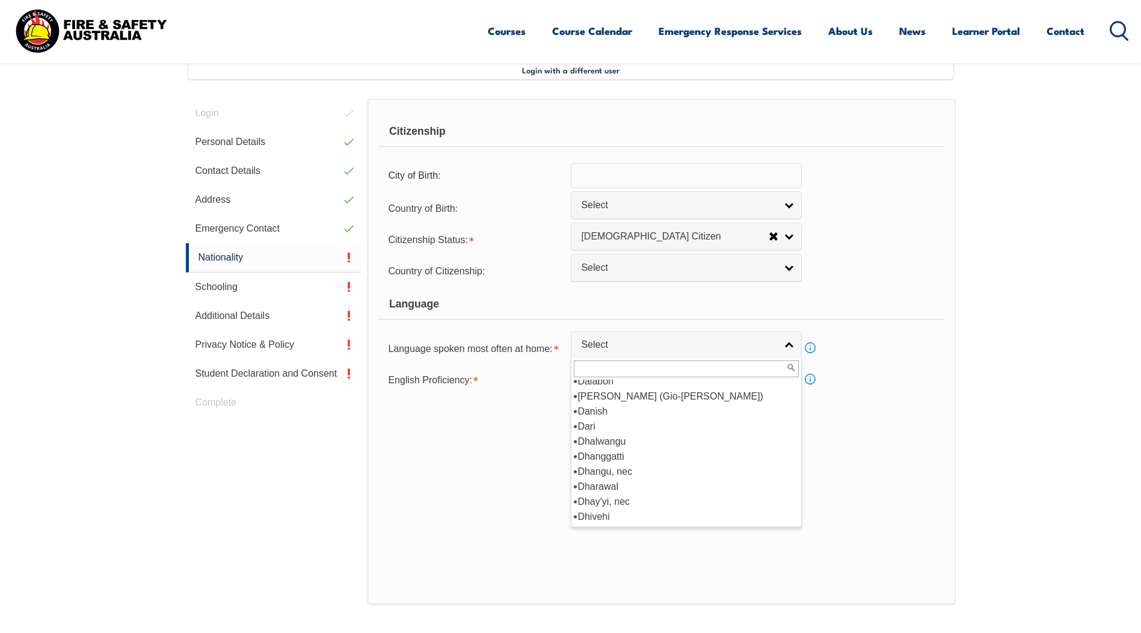
scroll to position [1504, 0]
click at [690, 401] on li "English" at bounding box center [686, 396] width 225 height 15
select select "1201"
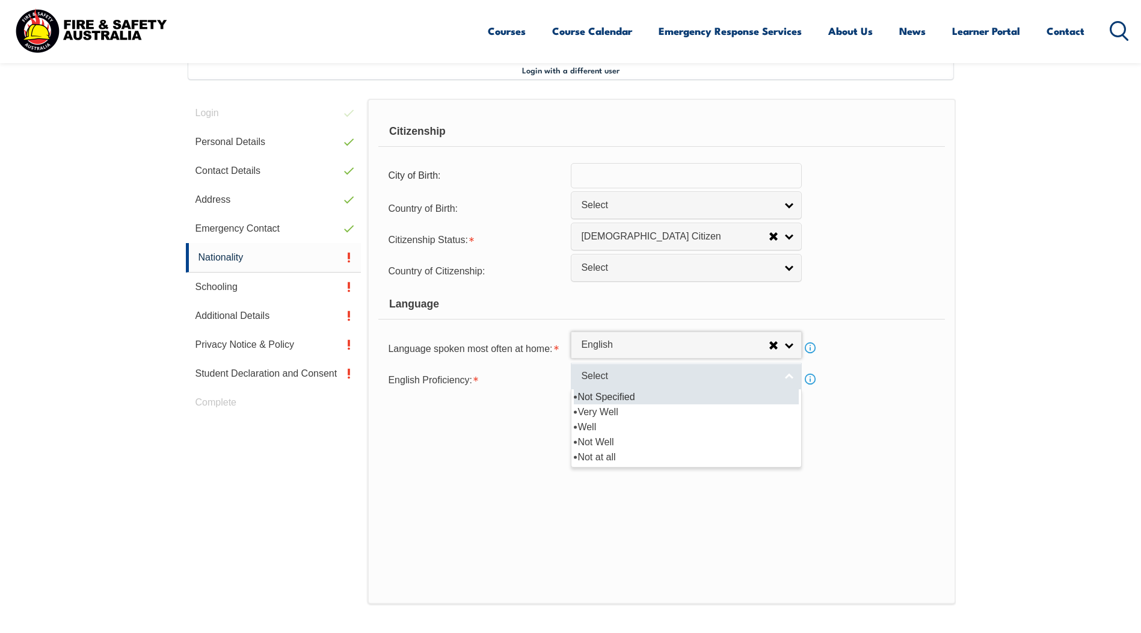
click at [690, 381] on span "Select" at bounding box center [678, 376] width 195 height 13
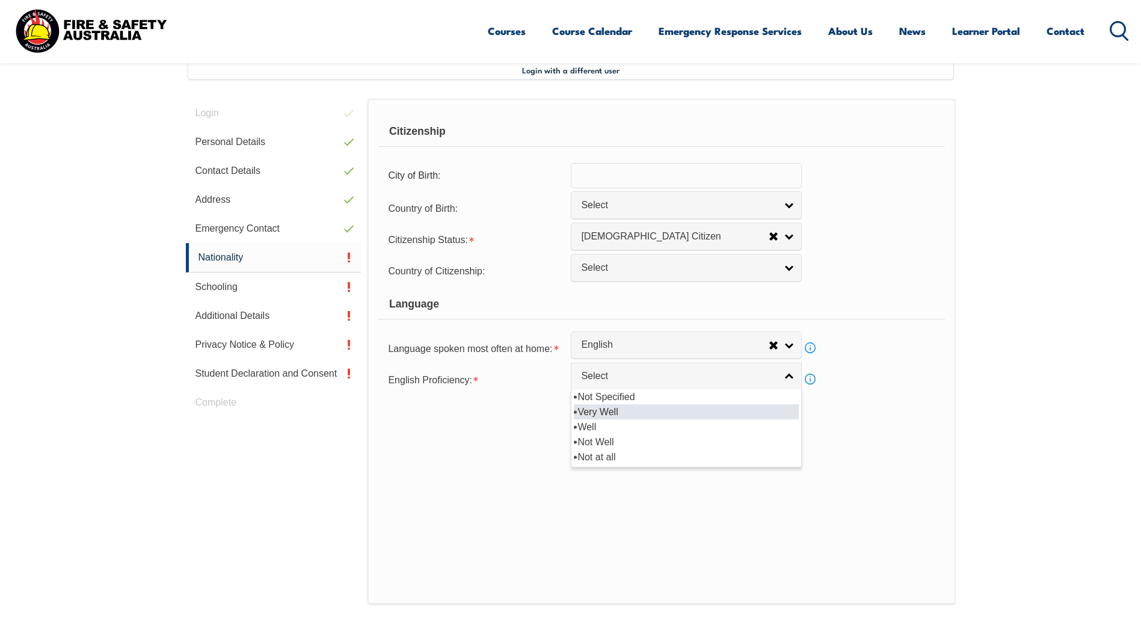
click at [674, 410] on li "Very Well" at bounding box center [686, 411] width 225 height 15
select select "1"
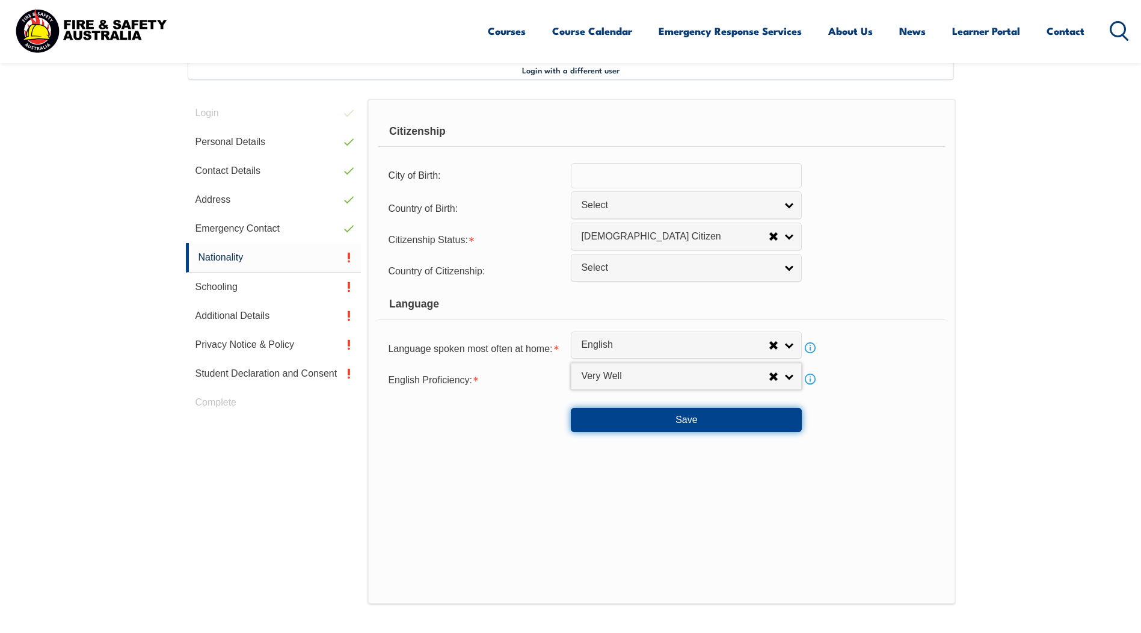
click at [704, 418] on button "Save" at bounding box center [686, 420] width 231 height 24
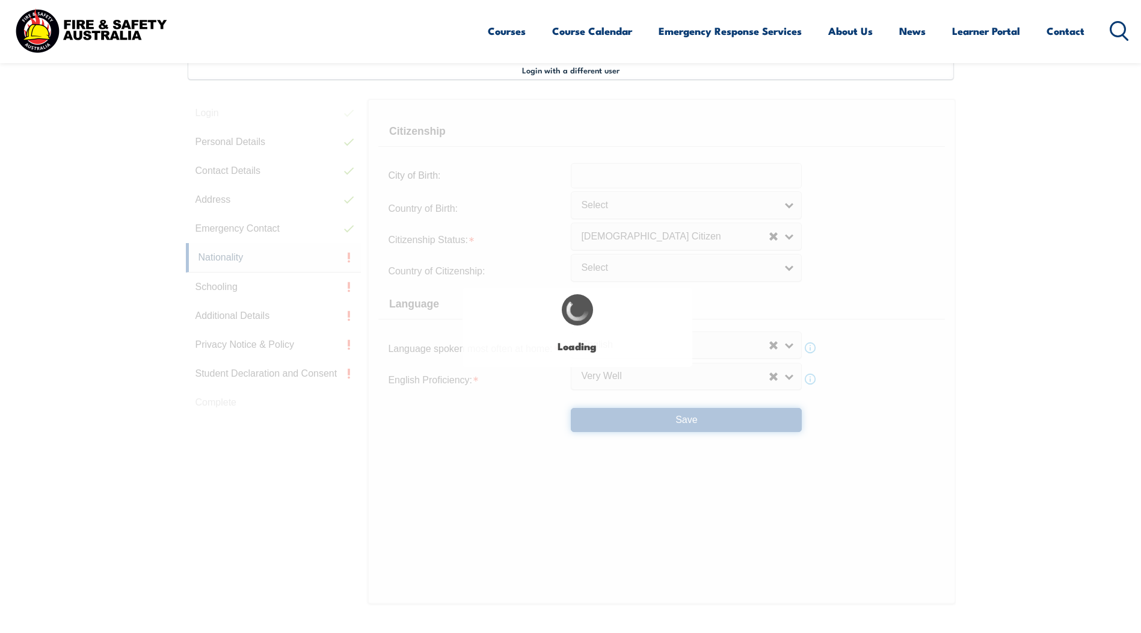
scroll to position [0, 0]
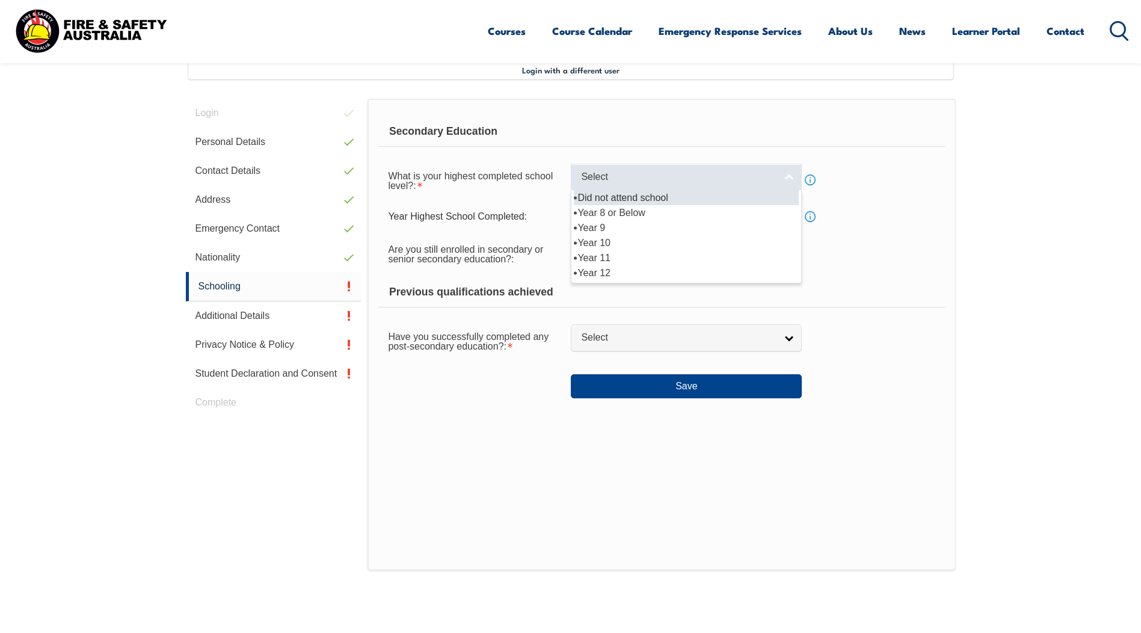
click at [780, 173] on link "Select" at bounding box center [686, 177] width 231 height 27
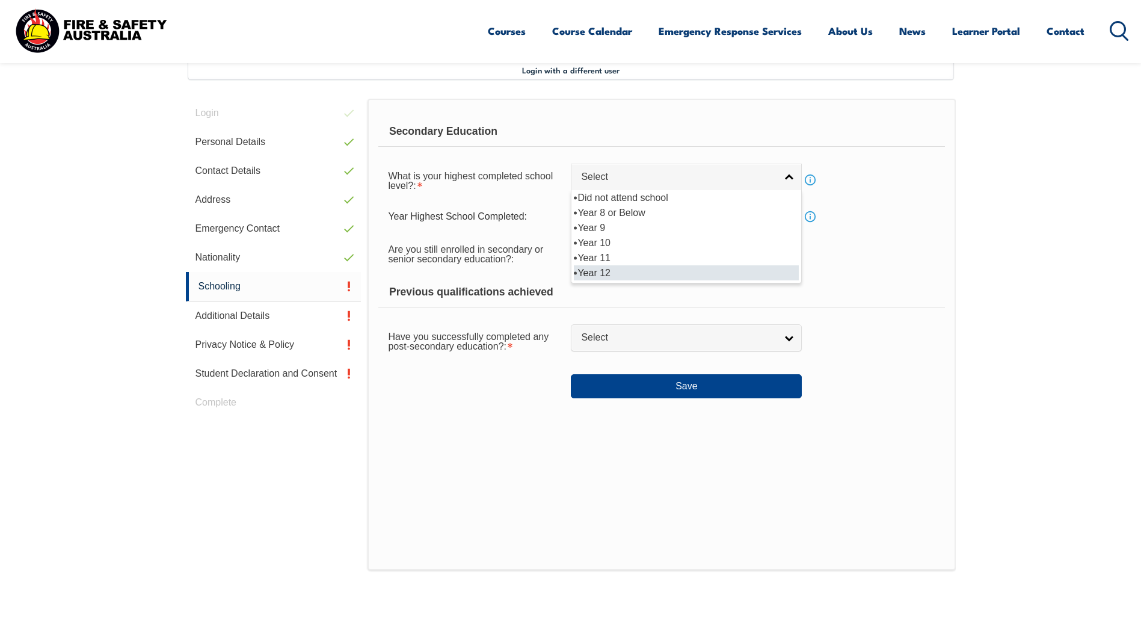
click at [699, 268] on li "Year 12" at bounding box center [686, 272] width 225 height 15
select select "12"
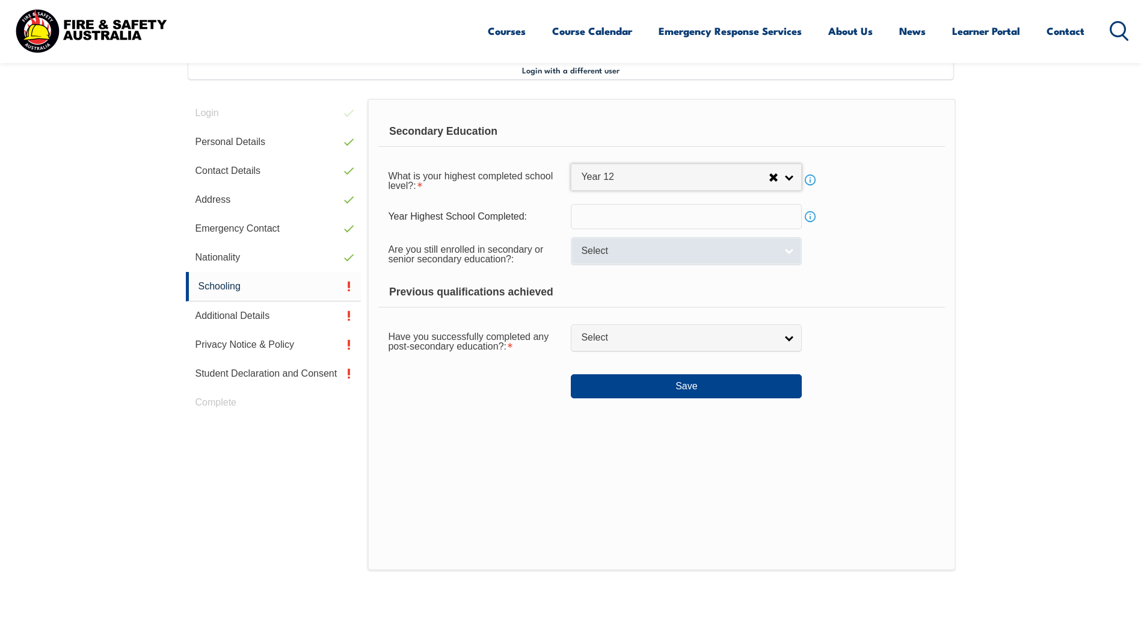
click at [628, 248] on span "Select" at bounding box center [678, 251] width 195 height 13
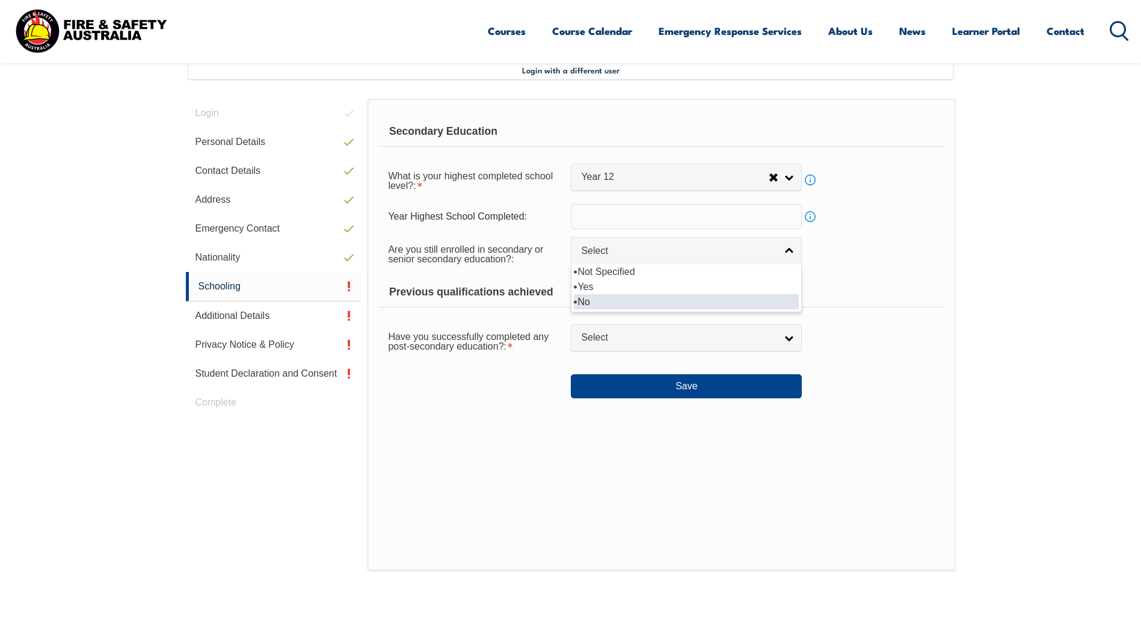
click at [626, 297] on li "No" at bounding box center [686, 301] width 225 height 15
select select "false"
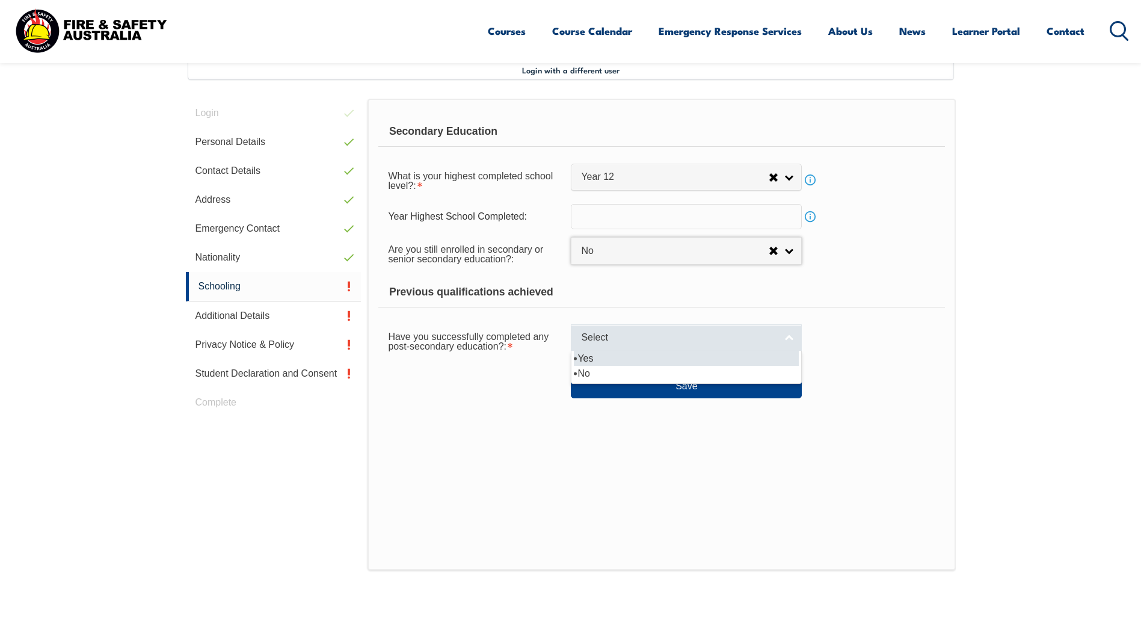
click at [637, 338] on span "Select" at bounding box center [678, 338] width 195 height 13
click at [628, 360] on li "Yes" at bounding box center [686, 358] width 225 height 15
select select "true"
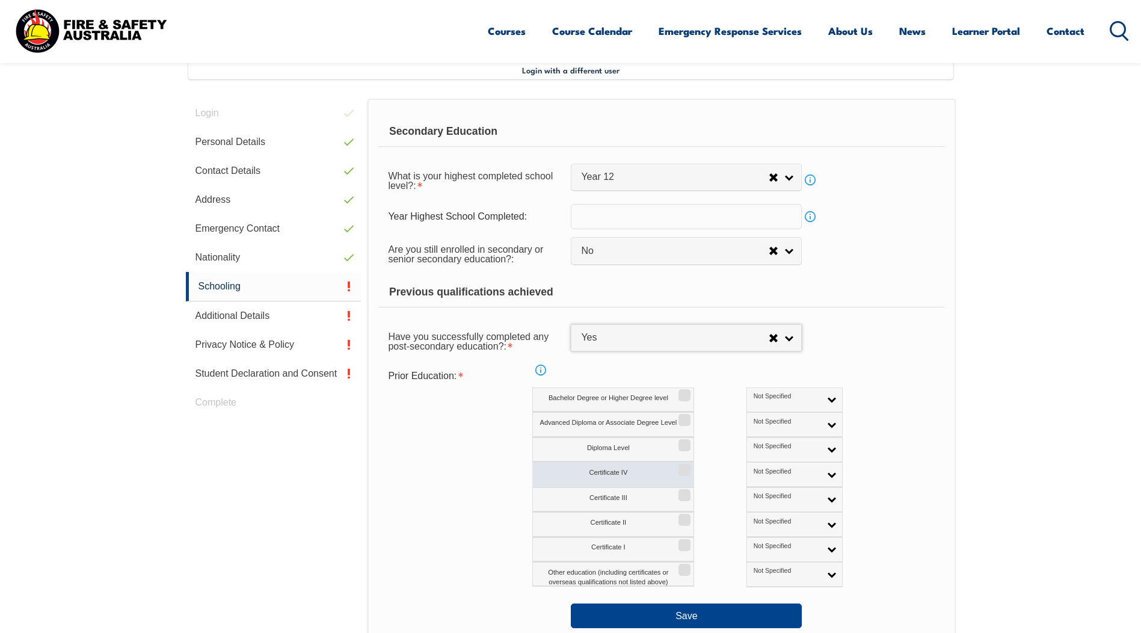
click at [682, 466] on input "Certificate IV" at bounding box center [682, 465] width 7 height 1
checkbox input "true"
click at [686, 492] on input "Certificate III" at bounding box center [682, 490] width 7 height 1
checkbox input "true"
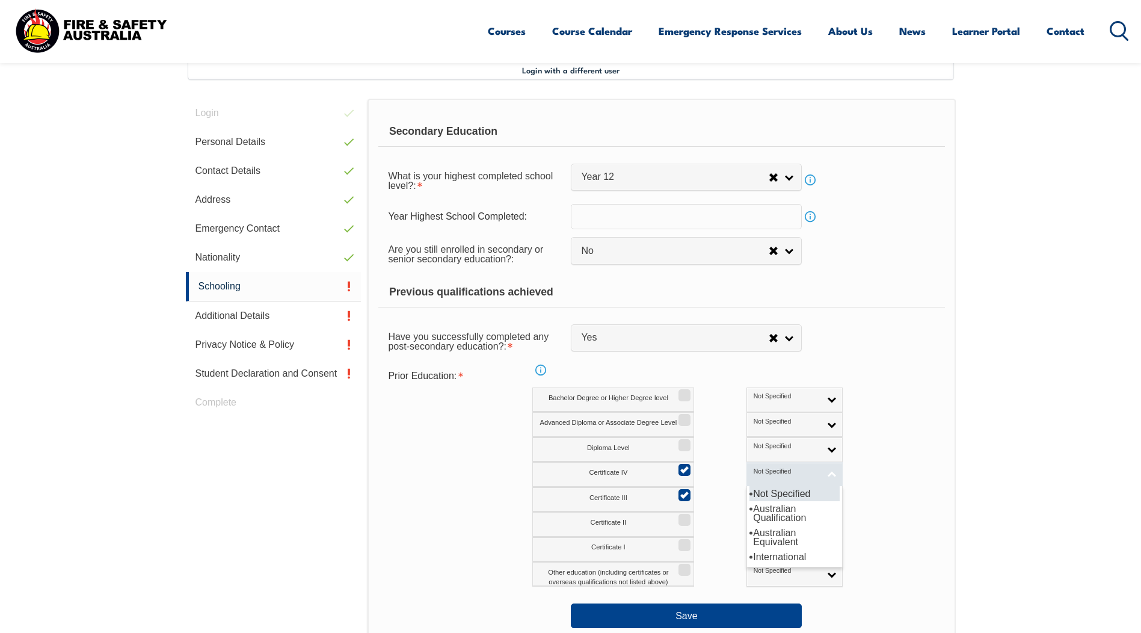
click at [785, 475] on link "Not Specified" at bounding box center [795, 474] width 96 height 25
click at [774, 496] on link "Not Specified" at bounding box center [795, 499] width 96 height 25
click at [765, 539] on li "Australian Qualification" at bounding box center [795, 538] width 90 height 24
click at [771, 480] on link "Not Specified" at bounding box center [795, 474] width 96 height 25
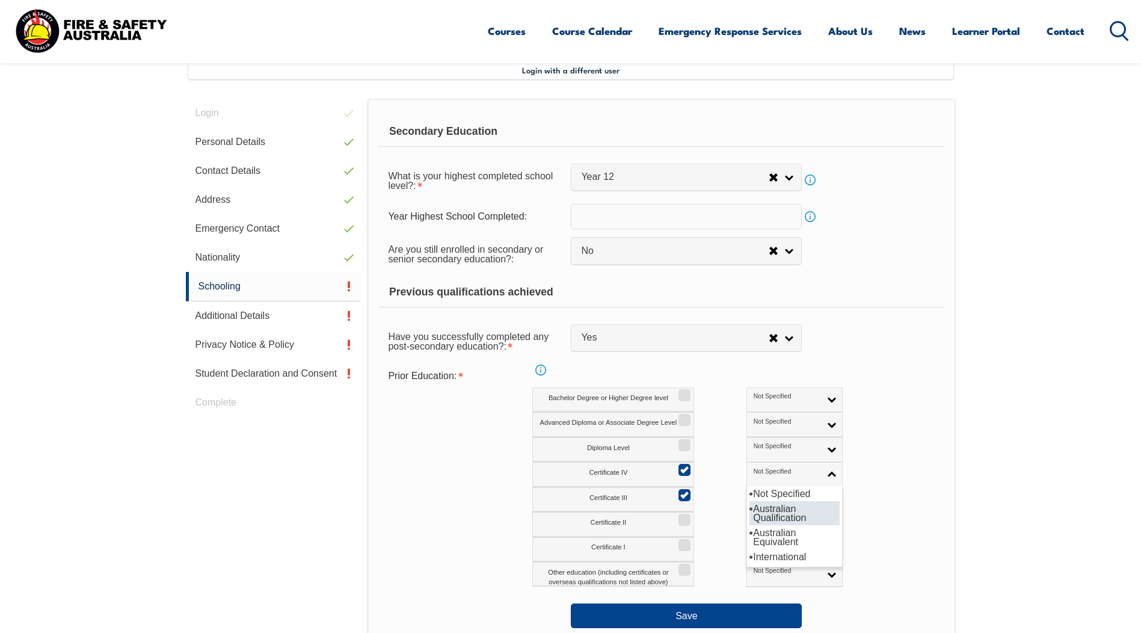
click at [767, 510] on li "Australian Qualification" at bounding box center [795, 513] width 90 height 24
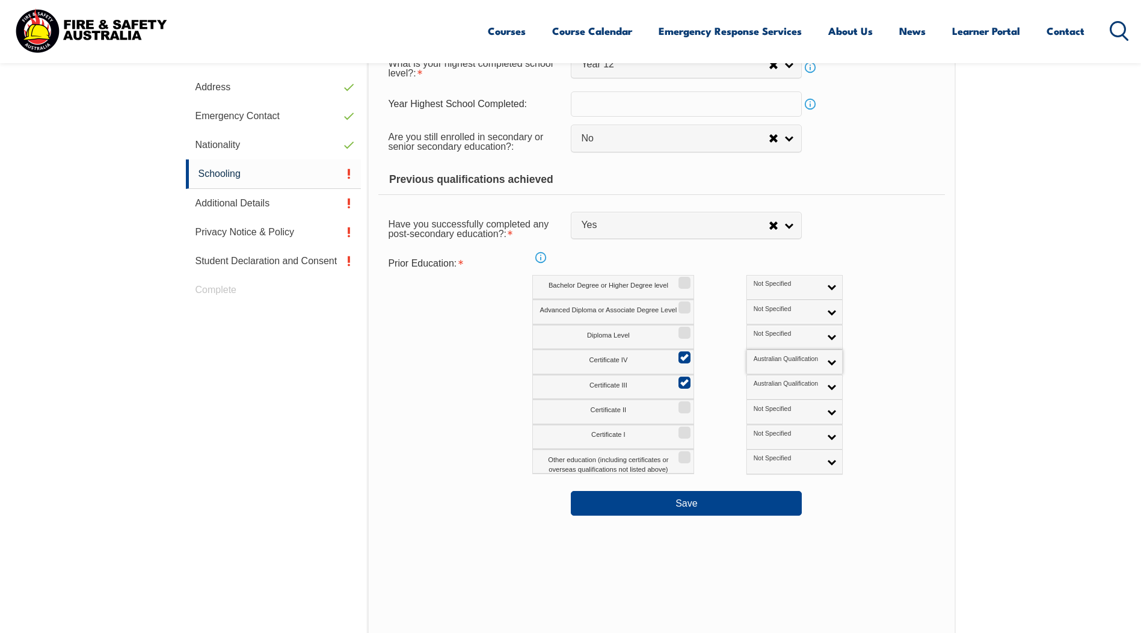
scroll to position [448, 0]
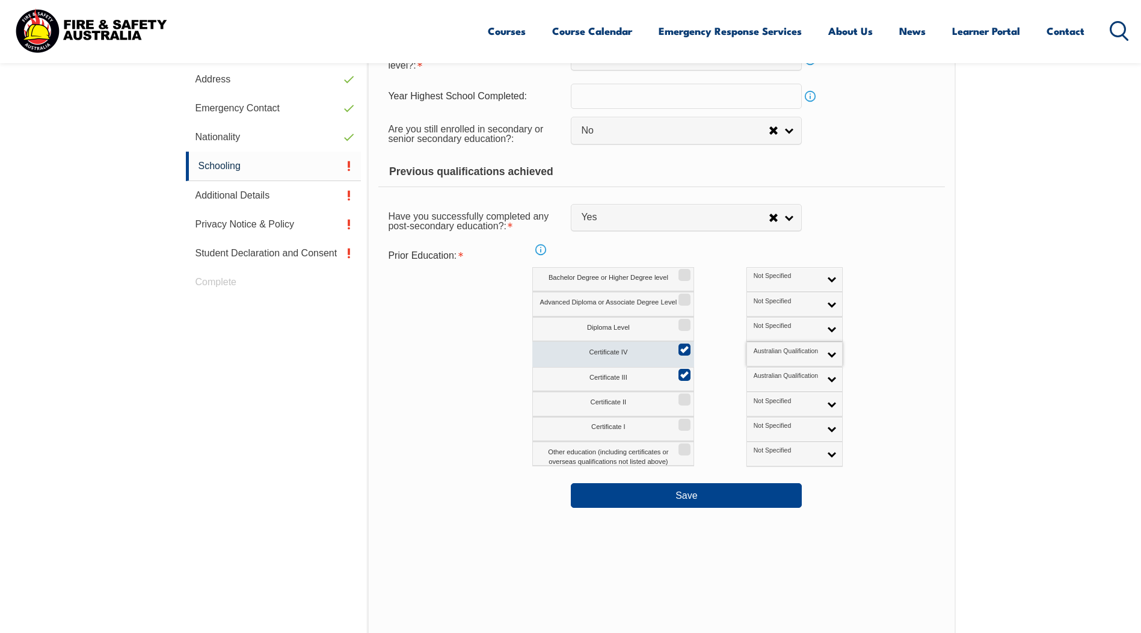
click at [681, 346] on input "Certificate IV" at bounding box center [682, 345] width 7 height 1
checkbox input "false"
click at [754, 350] on span "Australian Qualification" at bounding box center [787, 351] width 67 height 8
click at [751, 369] on li "Not Specified" at bounding box center [795, 373] width 90 height 15
click at [742, 489] on button "Save" at bounding box center [686, 495] width 231 height 24
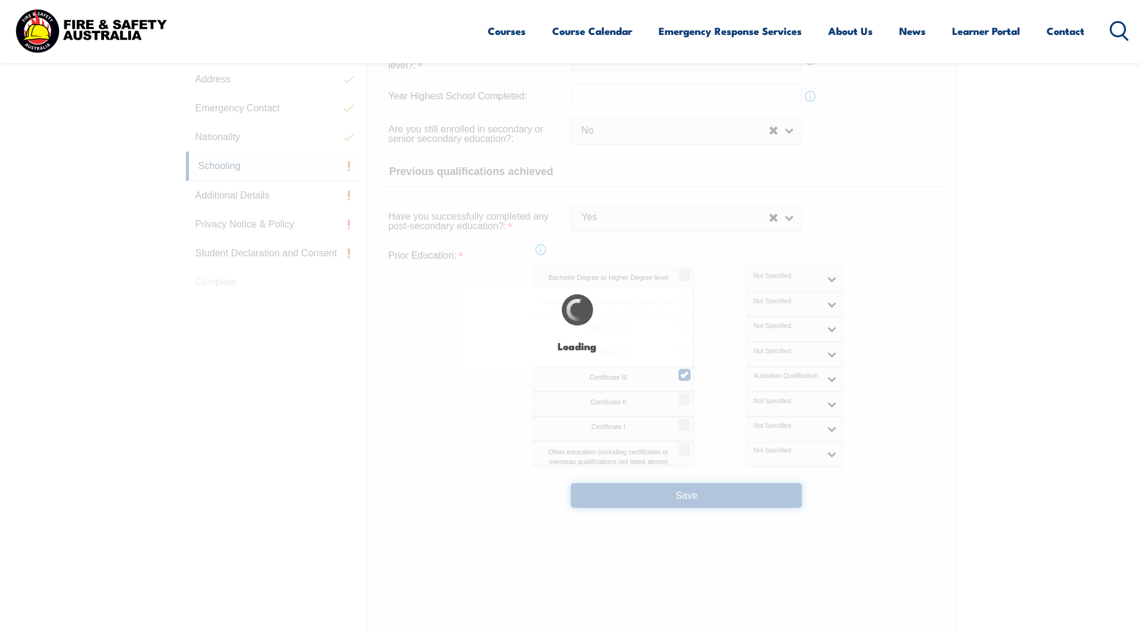
select select
select select "false"
select select "true"
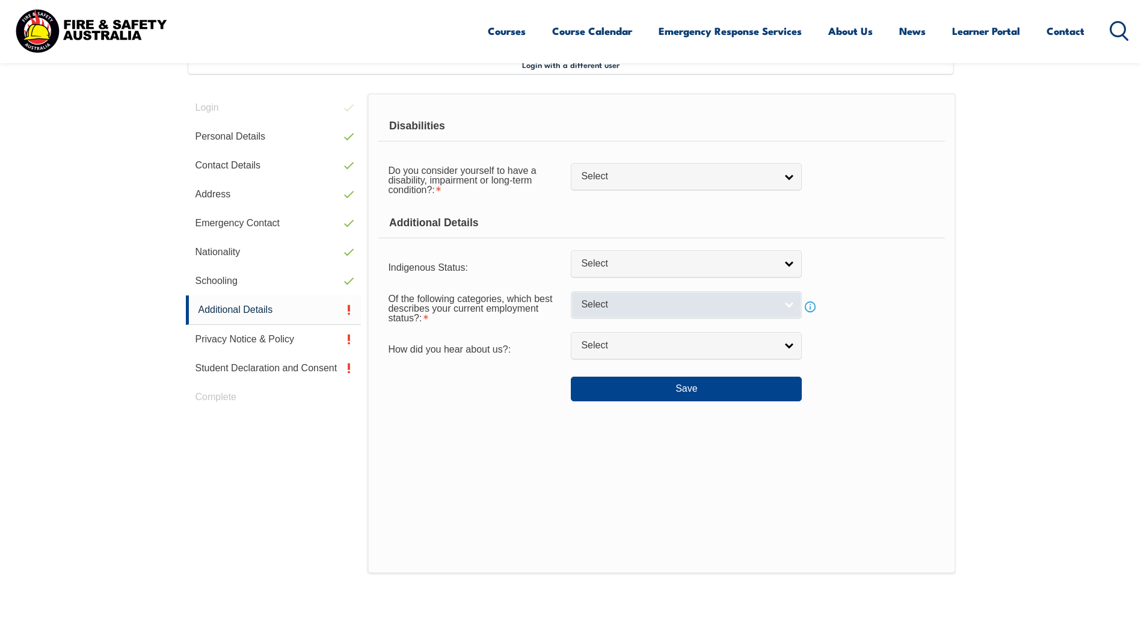
scroll to position [328, 0]
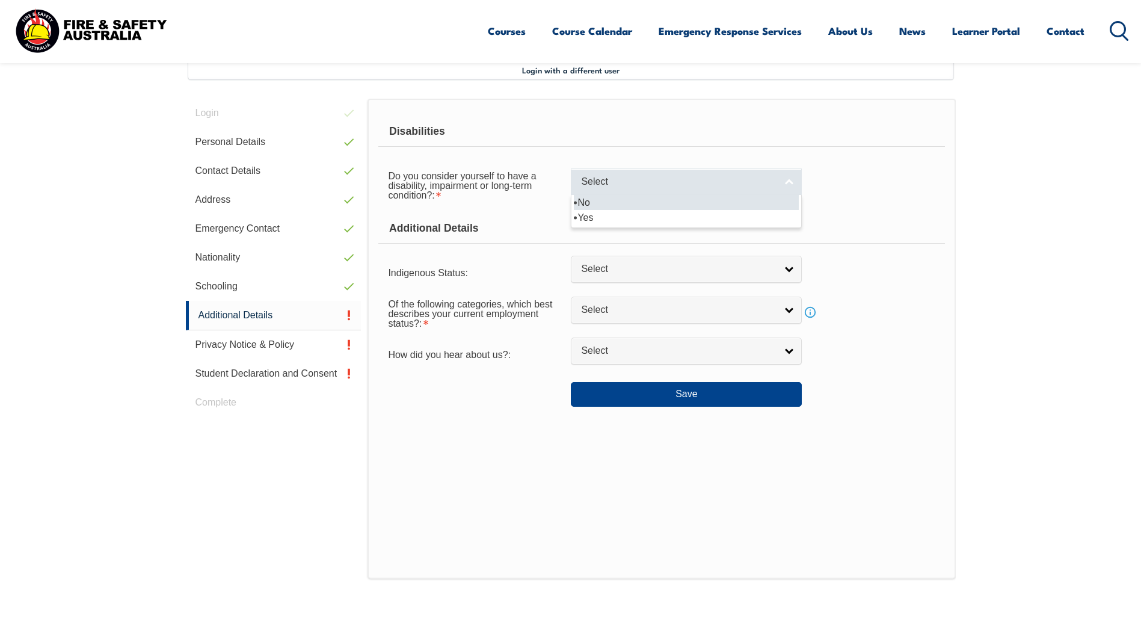
click at [685, 188] on span "Select" at bounding box center [678, 182] width 195 height 13
click at [685, 205] on li "No" at bounding box center [686, 202] width 225 height 15
select select "false"
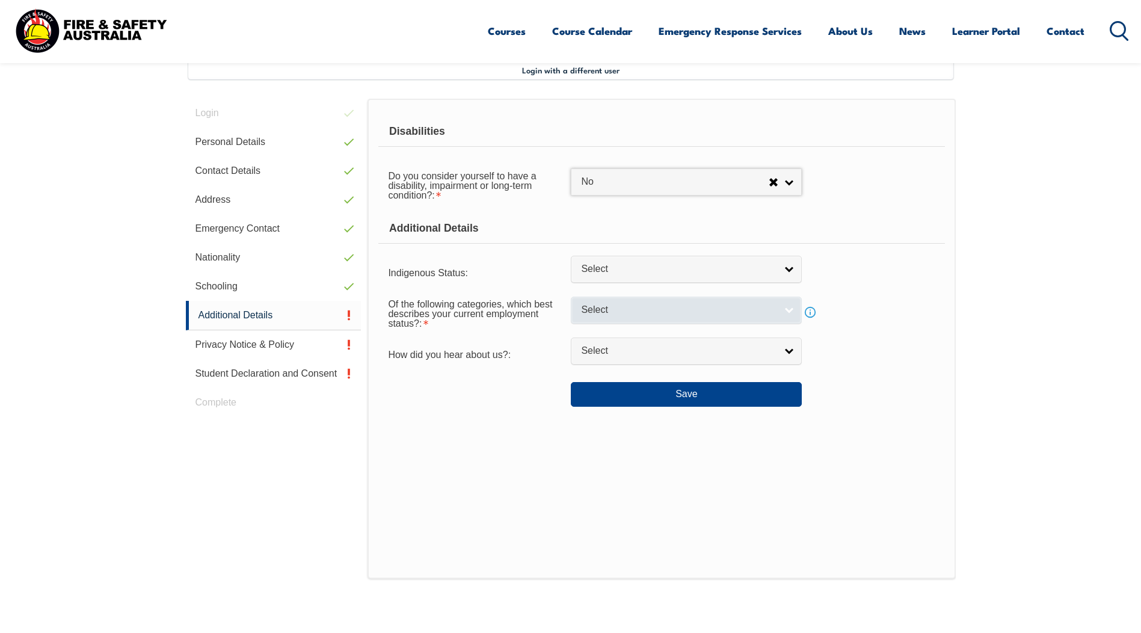
click at [671, 306] on span "Select" at bounding box center [678, 310] width 195 height 13
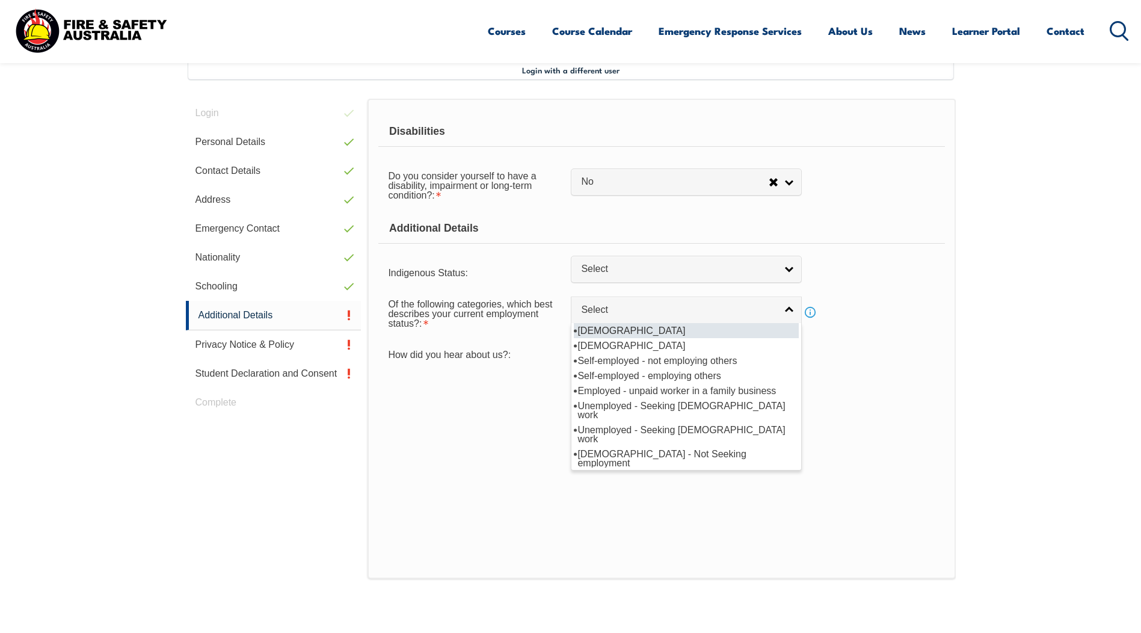
click at [669, 326] on li "[DEMOGRAPHIC_DATA]" at bounding box center [686, 330] width 225 height 15
select select "1"
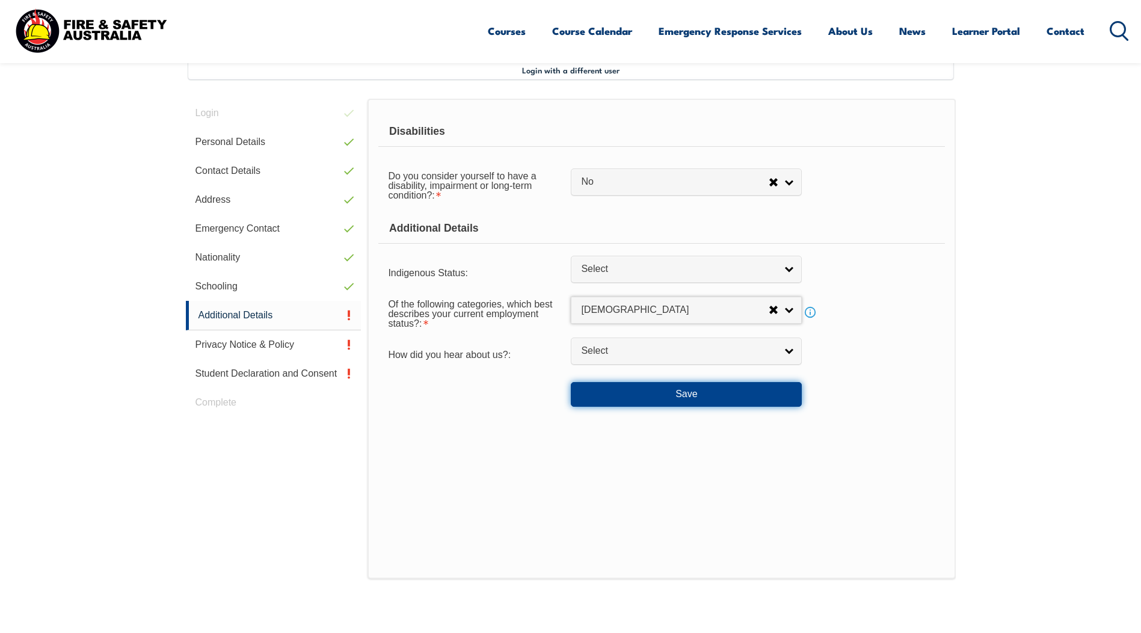
click at [667, 394] on button "Save" at bounding box center [686, 394] width 231 height 24
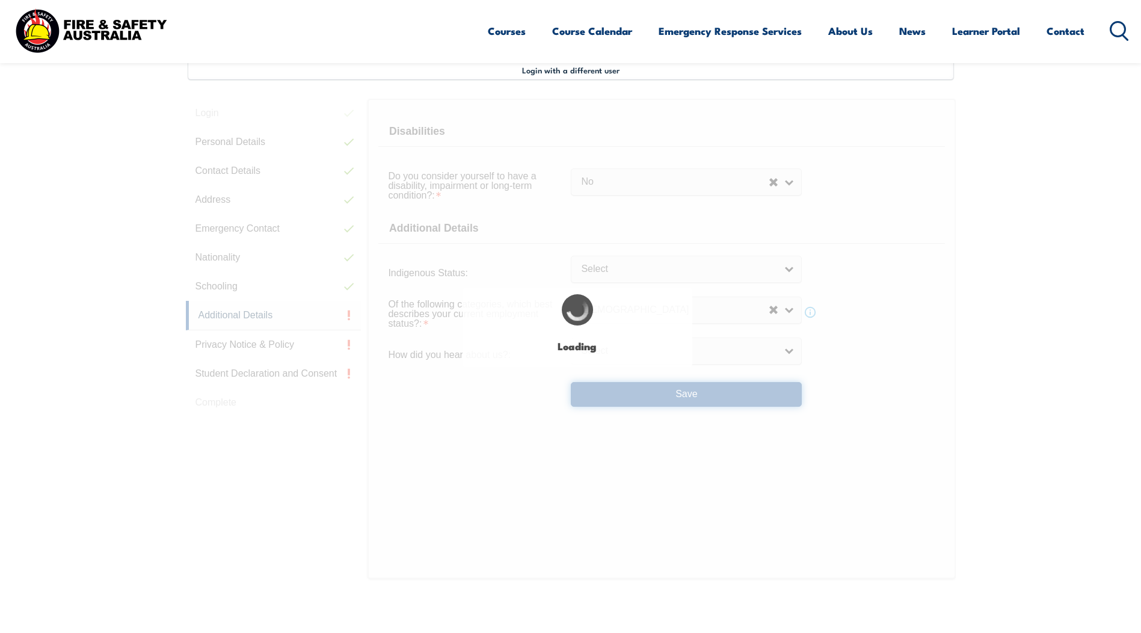
select select "false"
select select
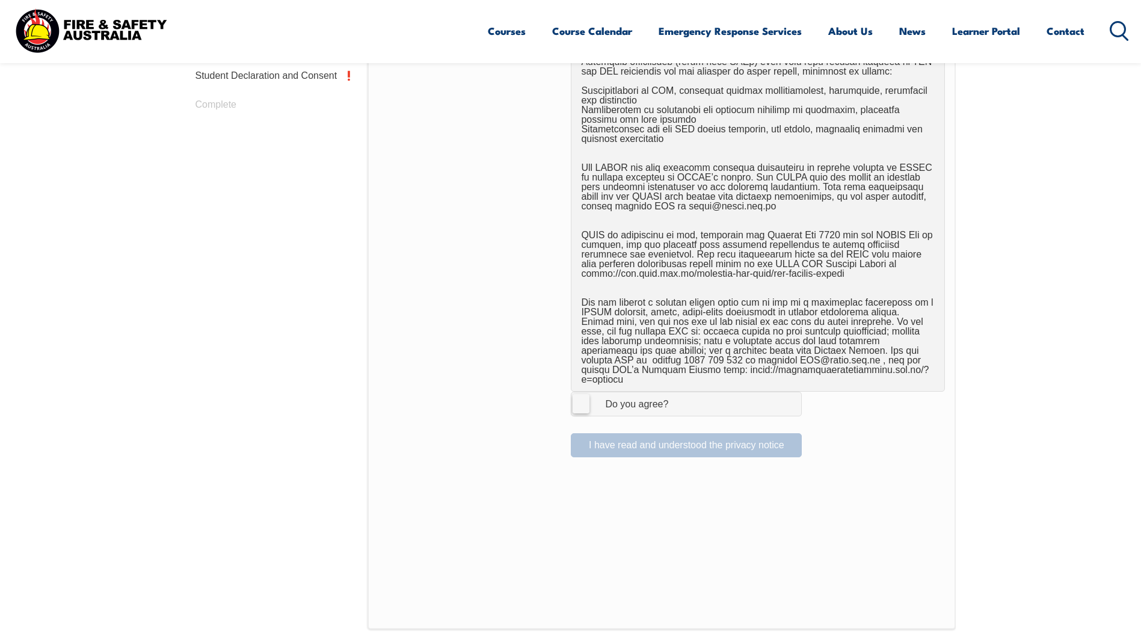
scroll to position [629, 0]
click at [589, 389] on label "I Agree Do you agree?" at bounding box center [686, 401] width 231 height 24
click at [678, 389] on input "I Agree Do you agree?" at bounding box center [688, 400] width 20 height 23
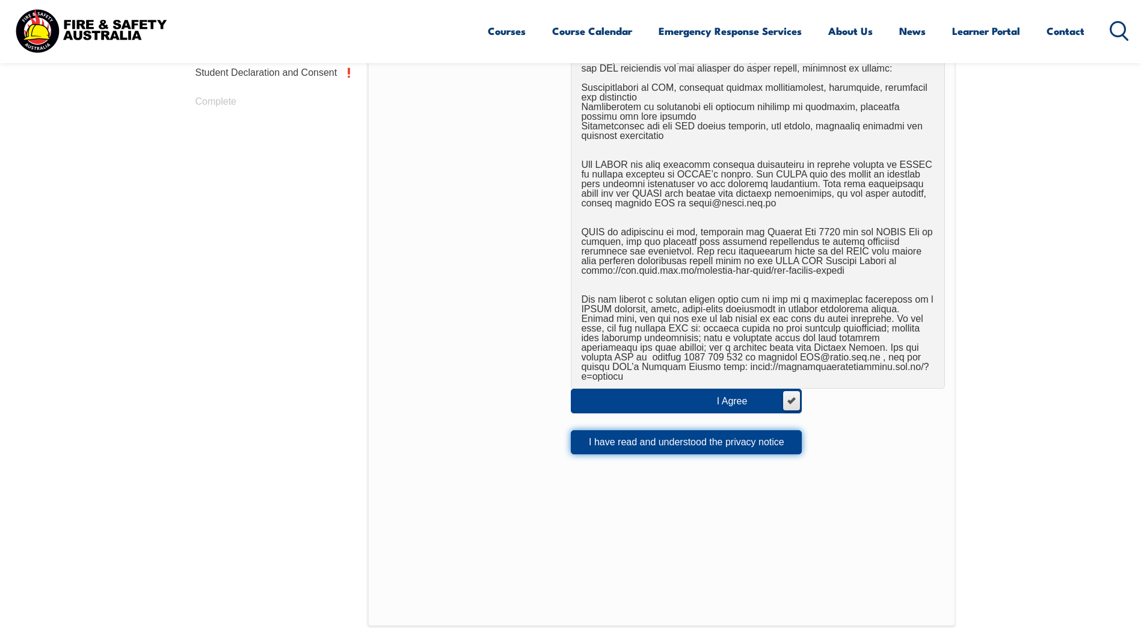
click at [709, 431] on button "I have read and understood the privacy notice" at bounding box center [686, 442] width 231 height 24
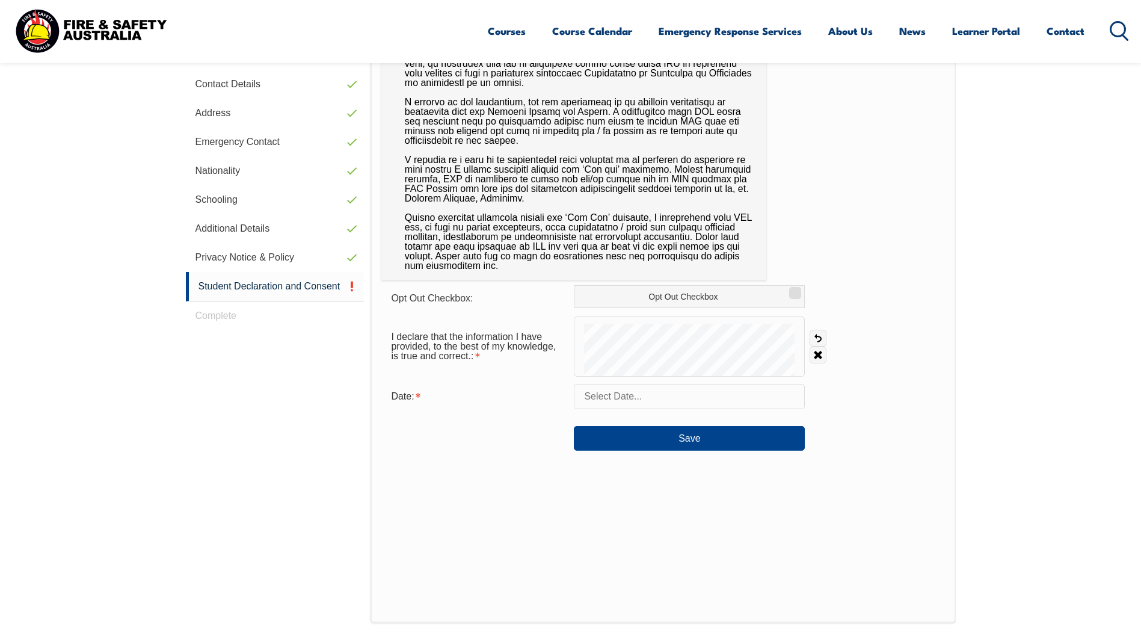
scroll to position [328, 0]
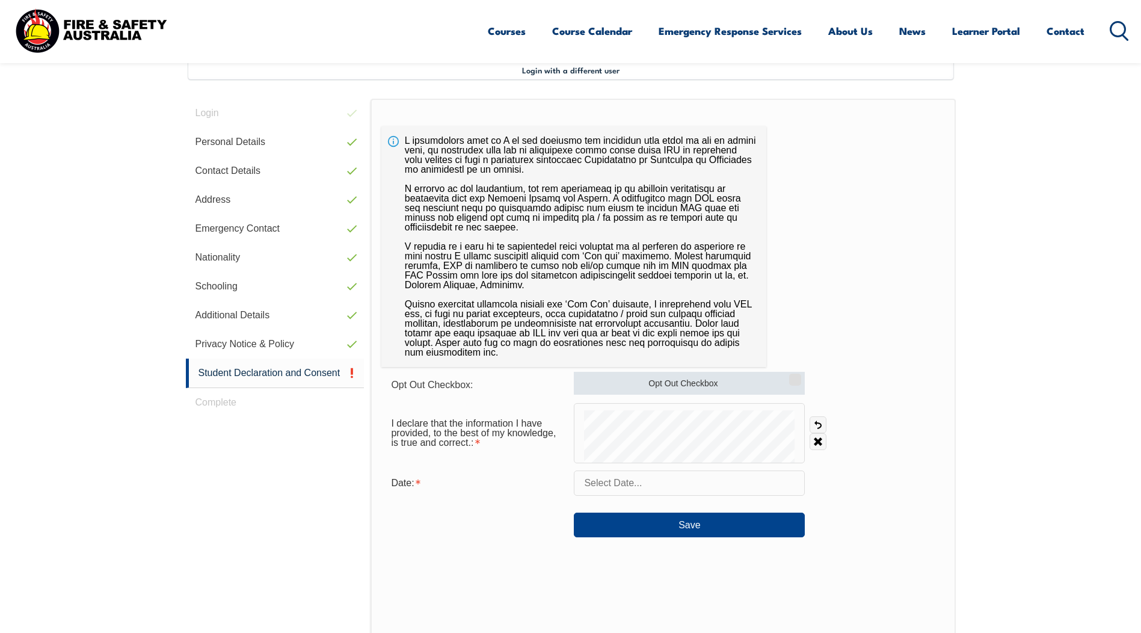
click at [742, 386] on label "Opt Out Checkbox" at bounding box center [689, 383] width 231 height 23
click at [790, 376] on input "Opt Out Checkbox" at bounding box center [793, 375] width 7 height 1
click at [677, 385] on label "Opt Out Checkbox" at bounding box center [689, 383] width 231 height 23
click at [790, 376] on input "Opt Out Checkbox" at bounding box center [793, 375] width 7 height 1
checkbox input "false"
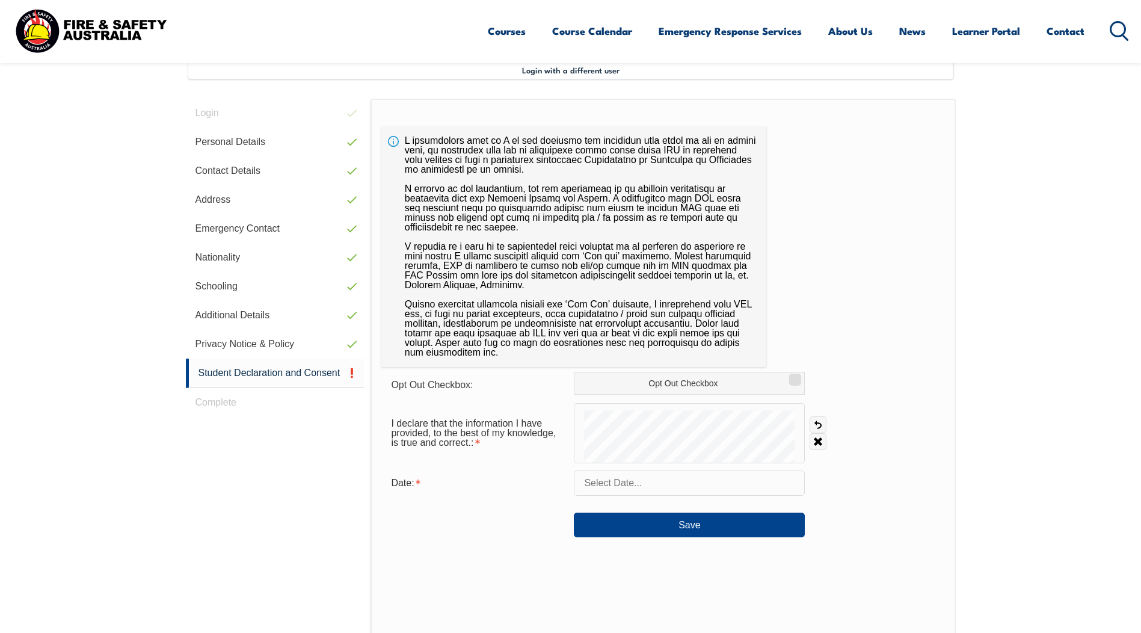
click at [640, 483] on input "text" at bounding box center [689, 482] width 231 height 25
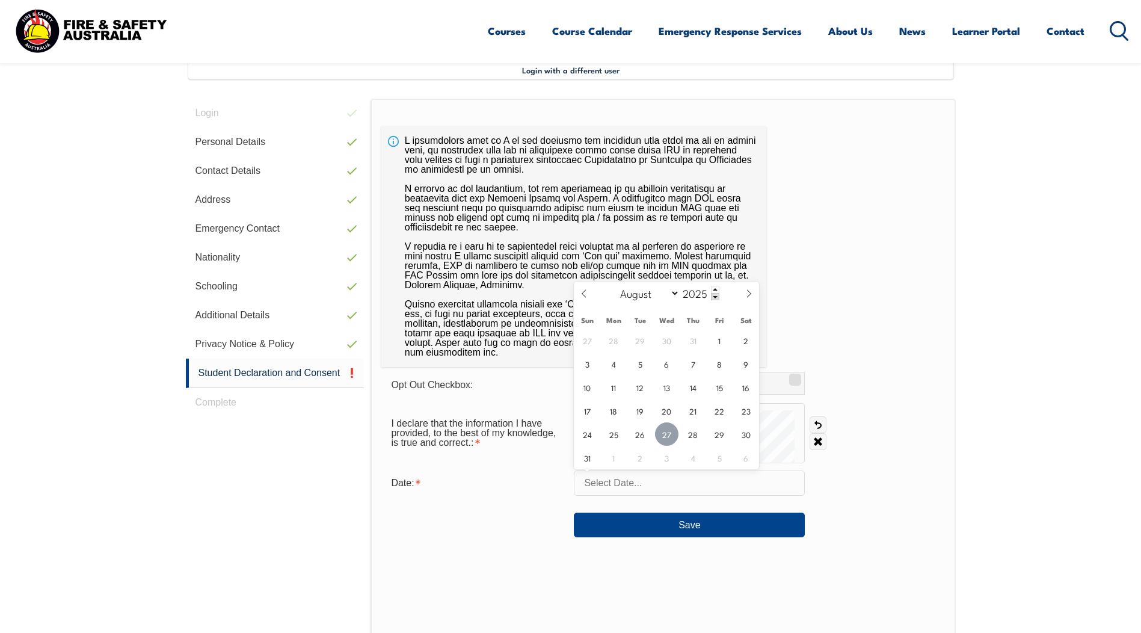
click at [670, 427] on span "27" at bounding box center [666, 433] width 23 height 23
type input "August 27, 2025"
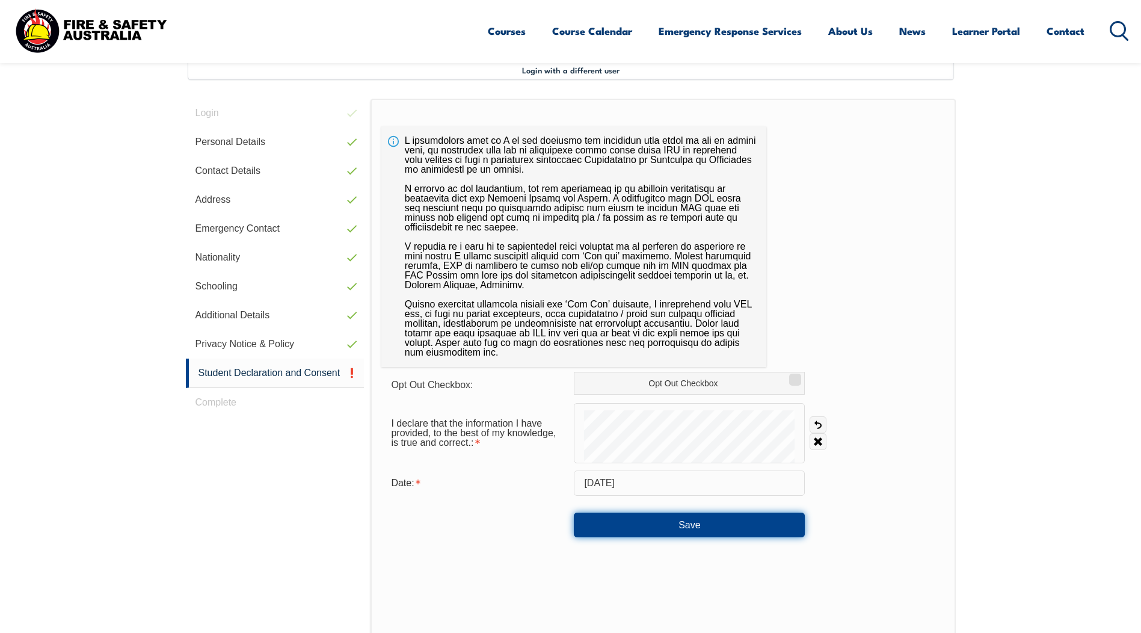
click at [742, 525] on button "Save" at bounding box center [689, 525] width 231 height 24
